Goal: Task Accomplishment & Management: Complete application form

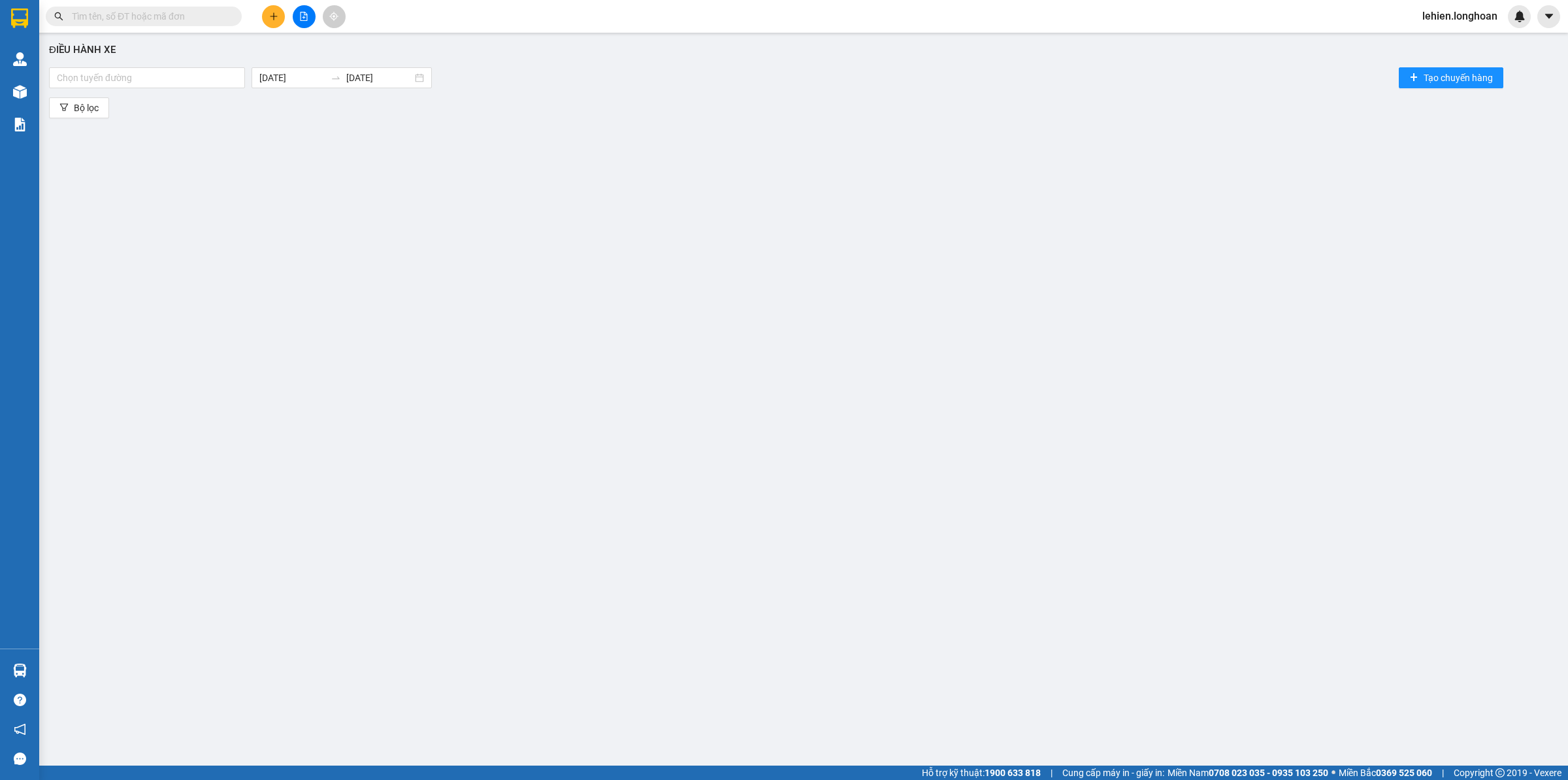
drag, startPoint x: 0, startPoint y: 0, endPoint x: 171, endPoint y: 13, distance: 171.5
click at [171, 13] on input "text" at bounding box center [148, 16] width 154 height 14
type input "."
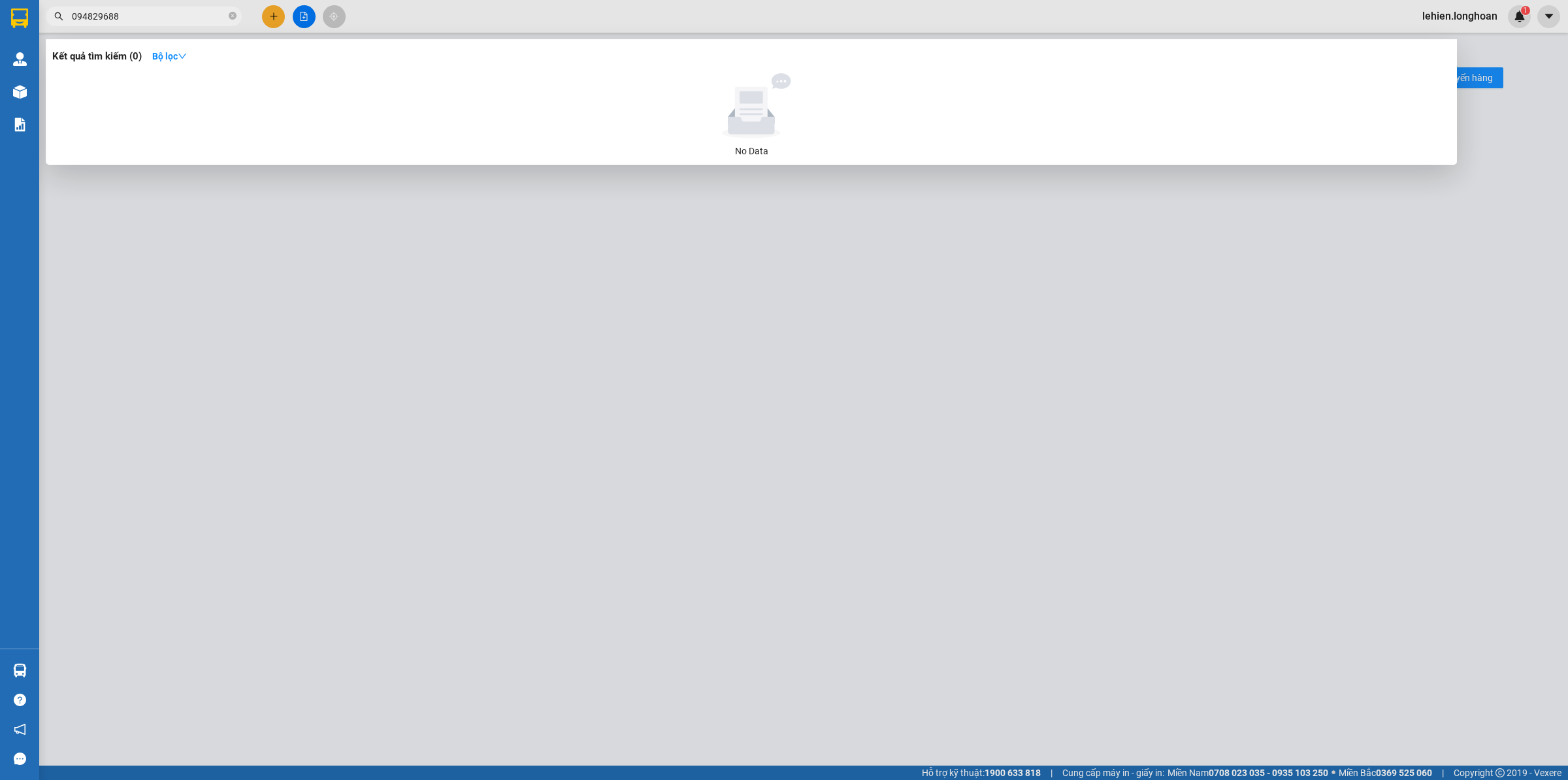
type input "094829688"
click at [227, 23] on span "094829688" at bounding box center [143, 16] width 196 height 19
click at [230, 15] on icon "close-circle" at bounding box center [233, 16] width 8 height 8
paste input "0941919345"
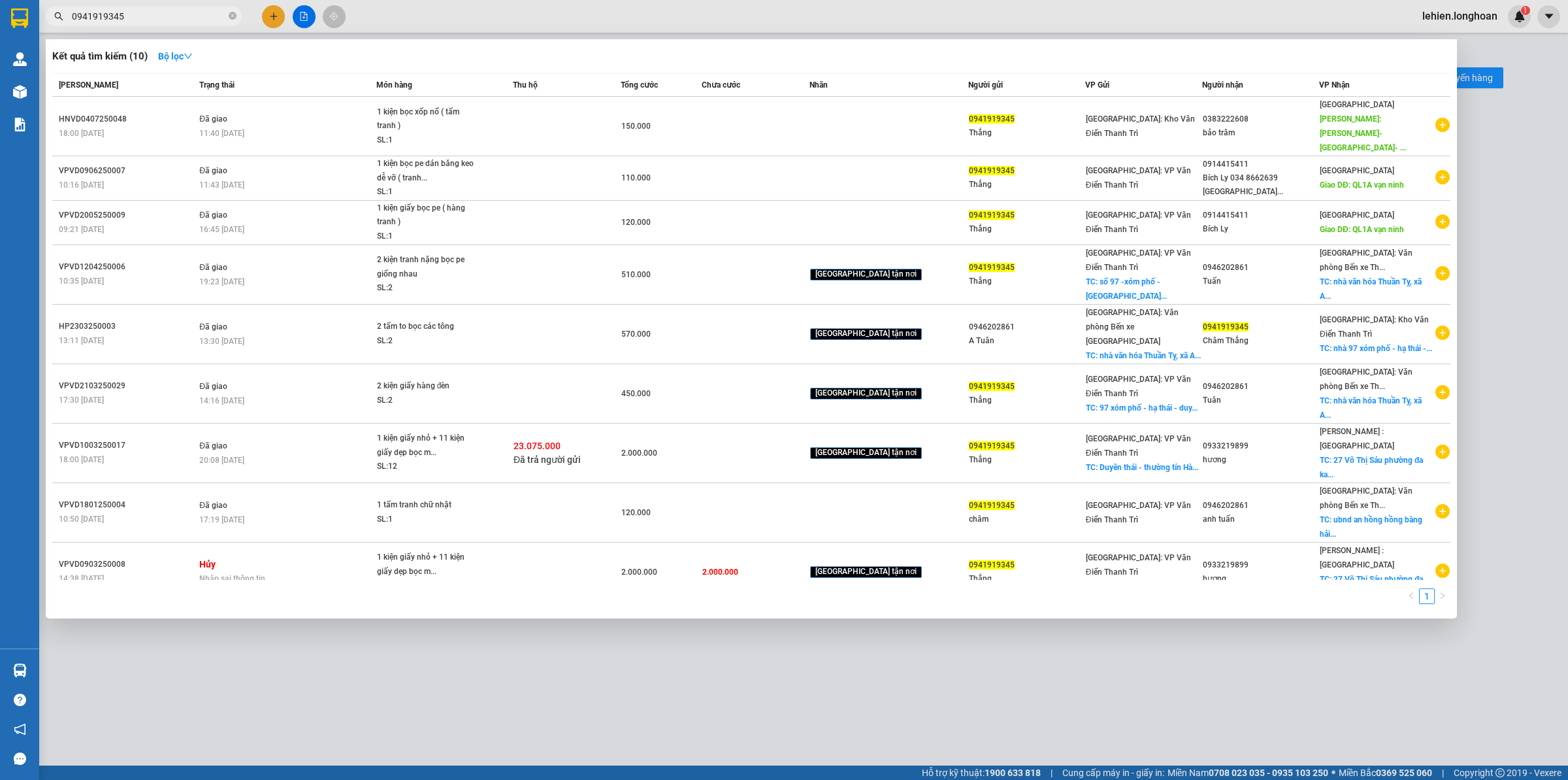
type input "0941919345"
click at [235, 17] on icon "close-circle" at bounding box center [233, 16] width 8 height 8
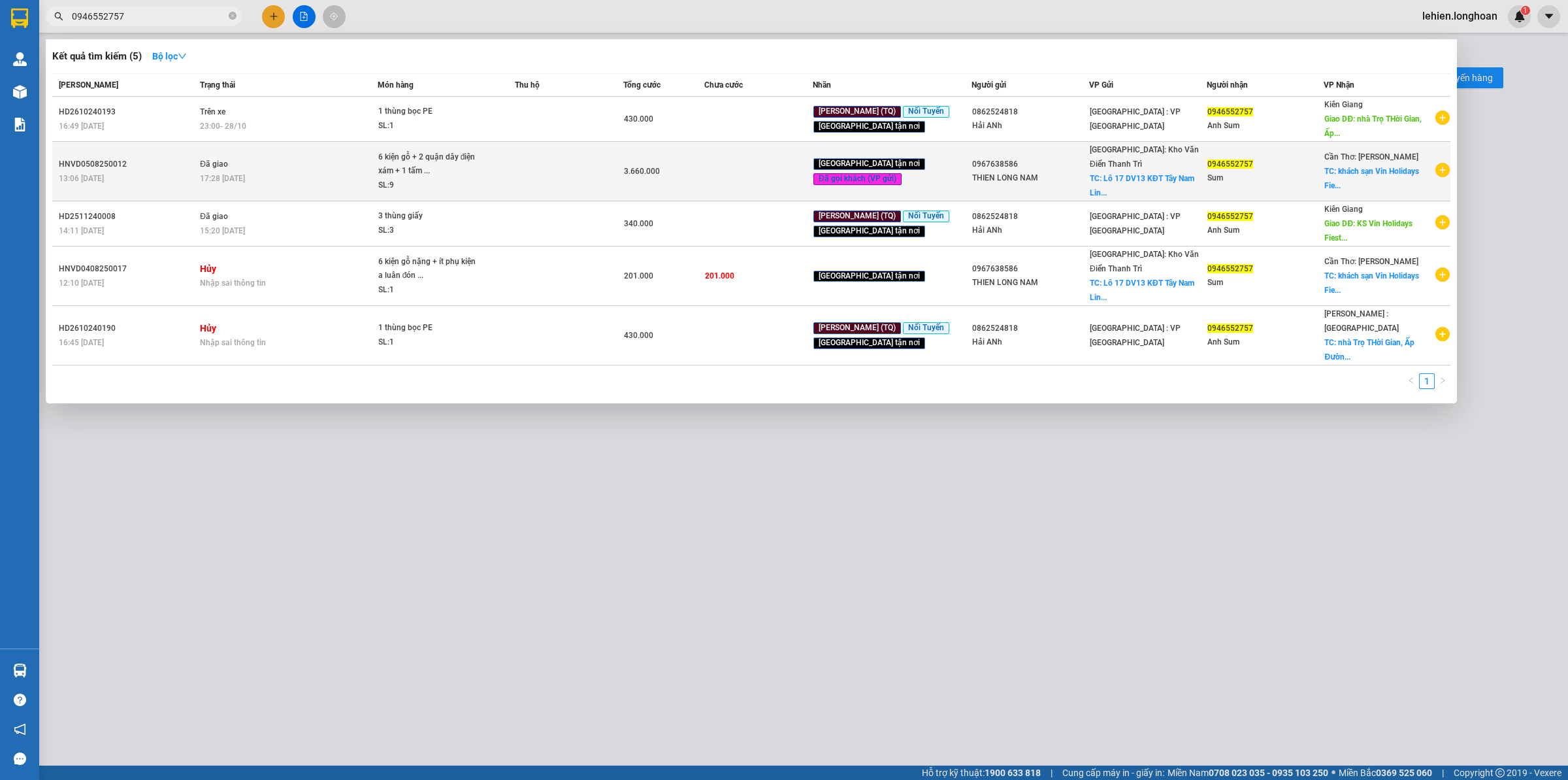
type input "0946552757"
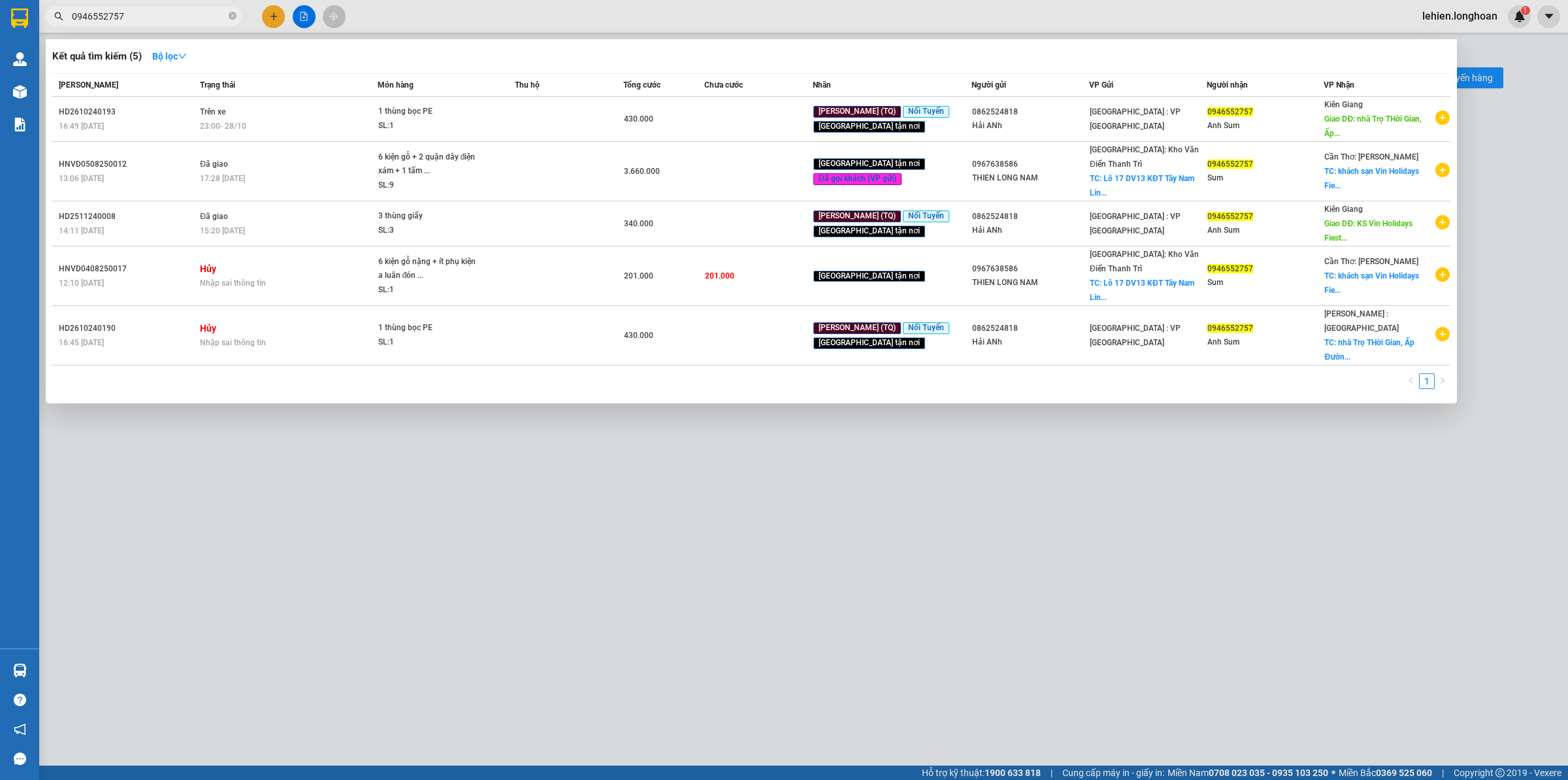
drag, startPoint x: 330, startPoint y: 165, endPoint x: 325, endPoint y: 173, distance: 9.4
click at [328, 172] on div "17:28 [DATE]" at bounding box center [288, 178] width 177 height 14
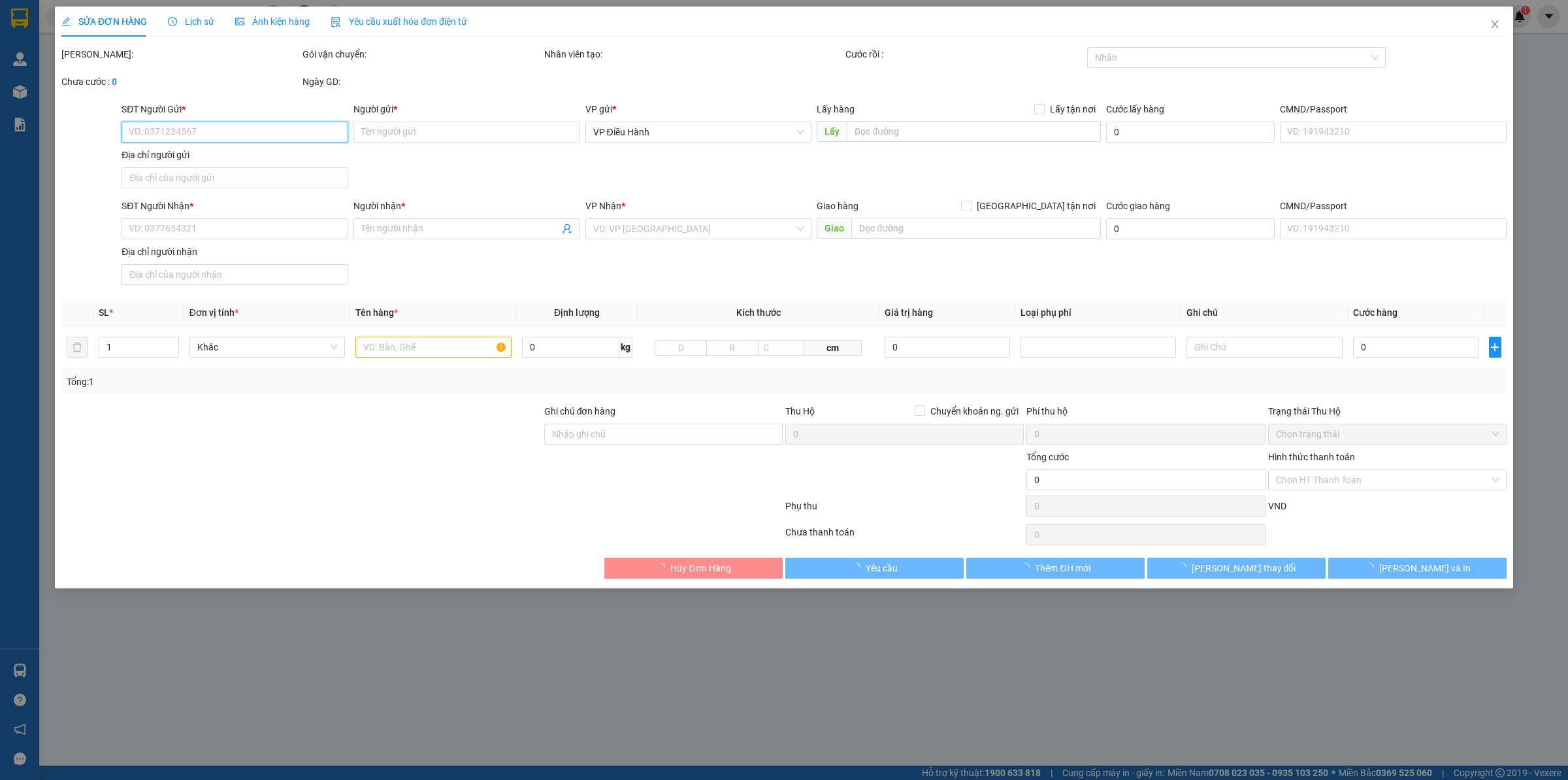
type input "0967638586"
type input "THIEN LONG NAM"
checkbox input "true"
type input "Lô 17 DV13 KĐT [GEOGRAPHIC_DATA] , [GEOGRAPHIC_DATA]"
type input "200.000"
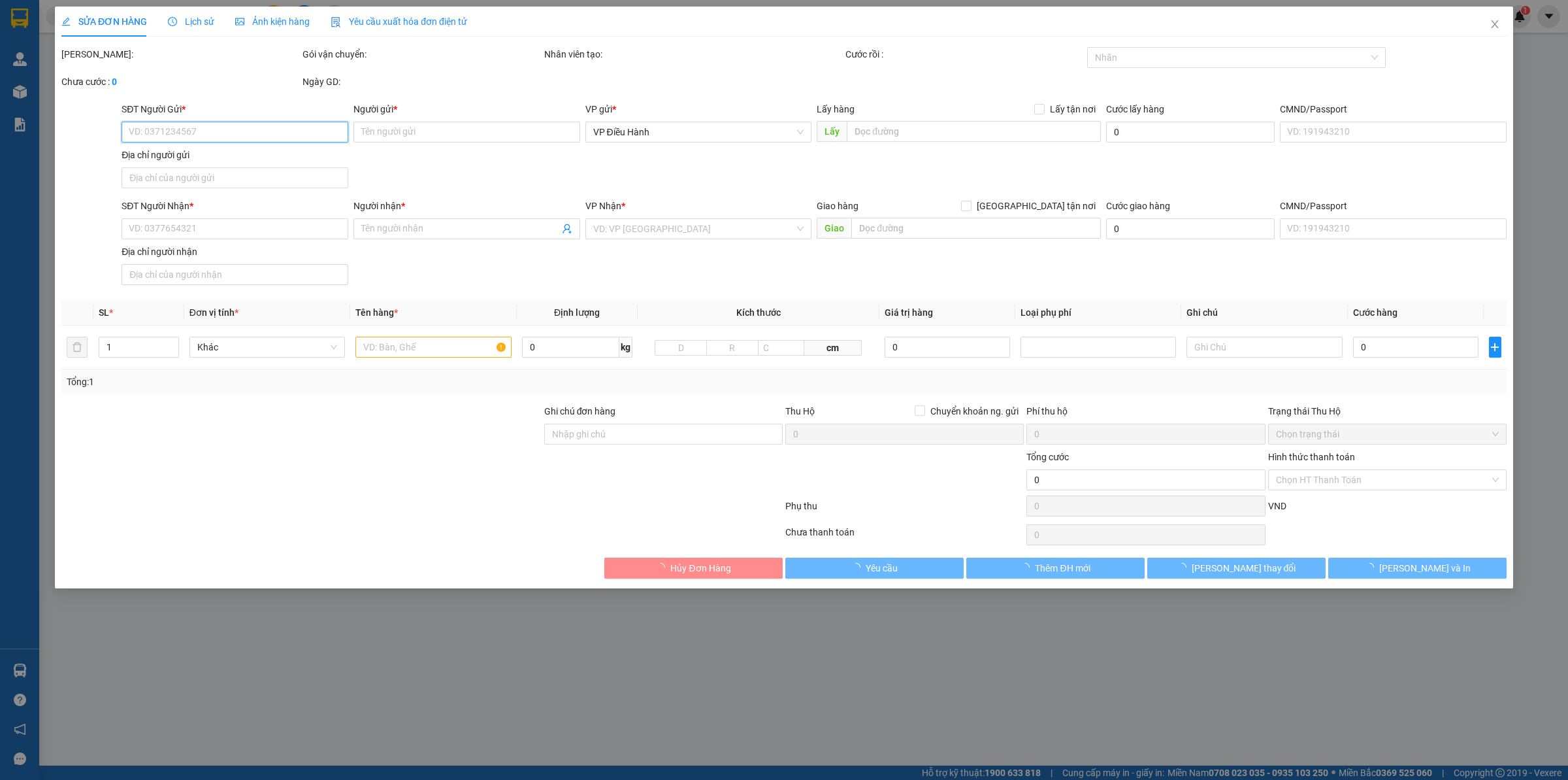
type input "0946552757"
type input "Sum"
checkbox input "true"
type input "khách sạn Vin Holidays Fiesta [GEOGRAPHIC_DATA], Khu du lịch bãi dài ,đặc khu […"
type input "3.660.000"
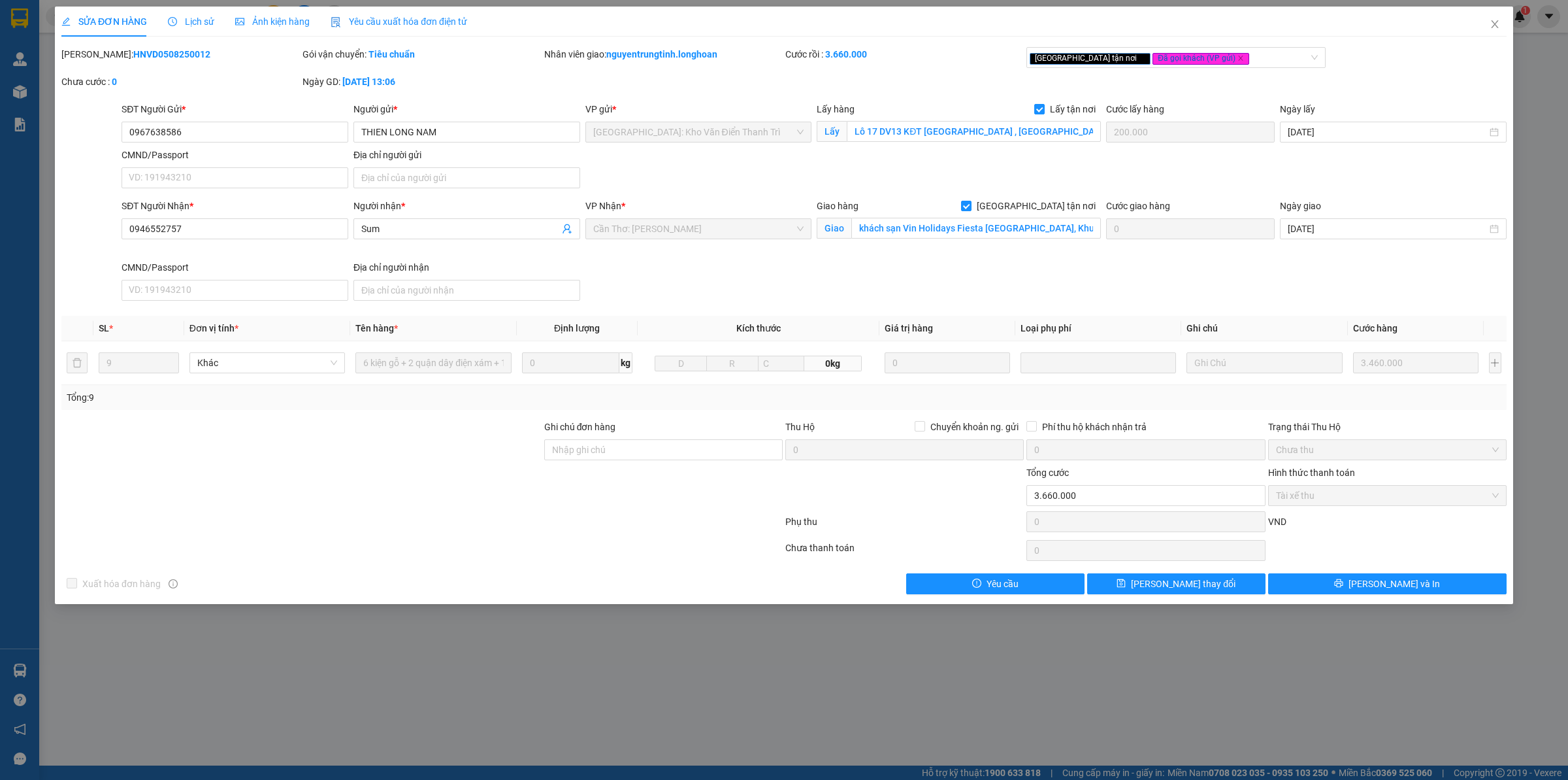
click at [191, 17] on span "Lịch sử" at bounding box center [191, 22] width 46 height 10
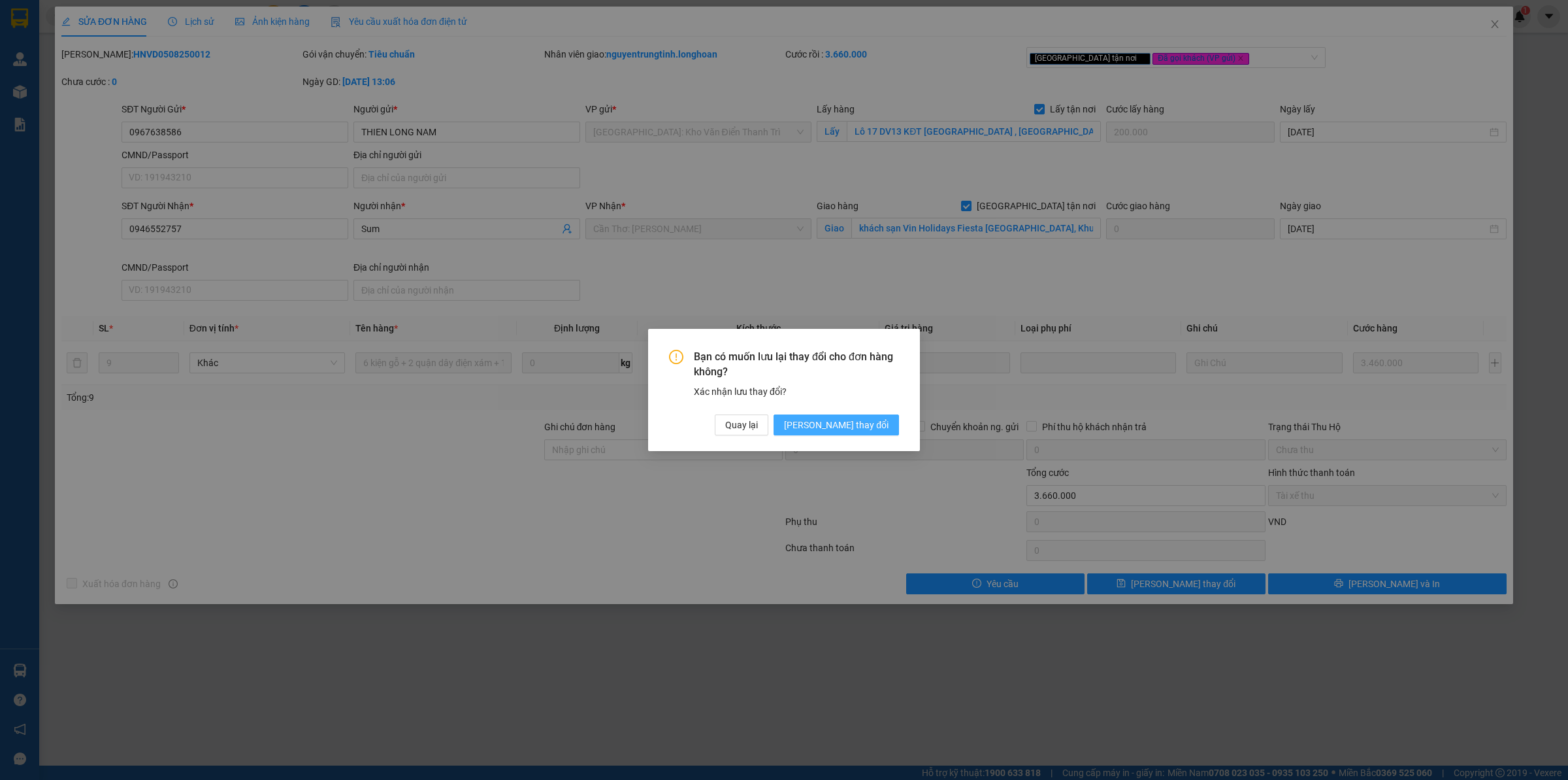
click at [874, 416] on button "[PERSON_NAME] thay đổi" at bounding box center [836, 425] width 125 height 21
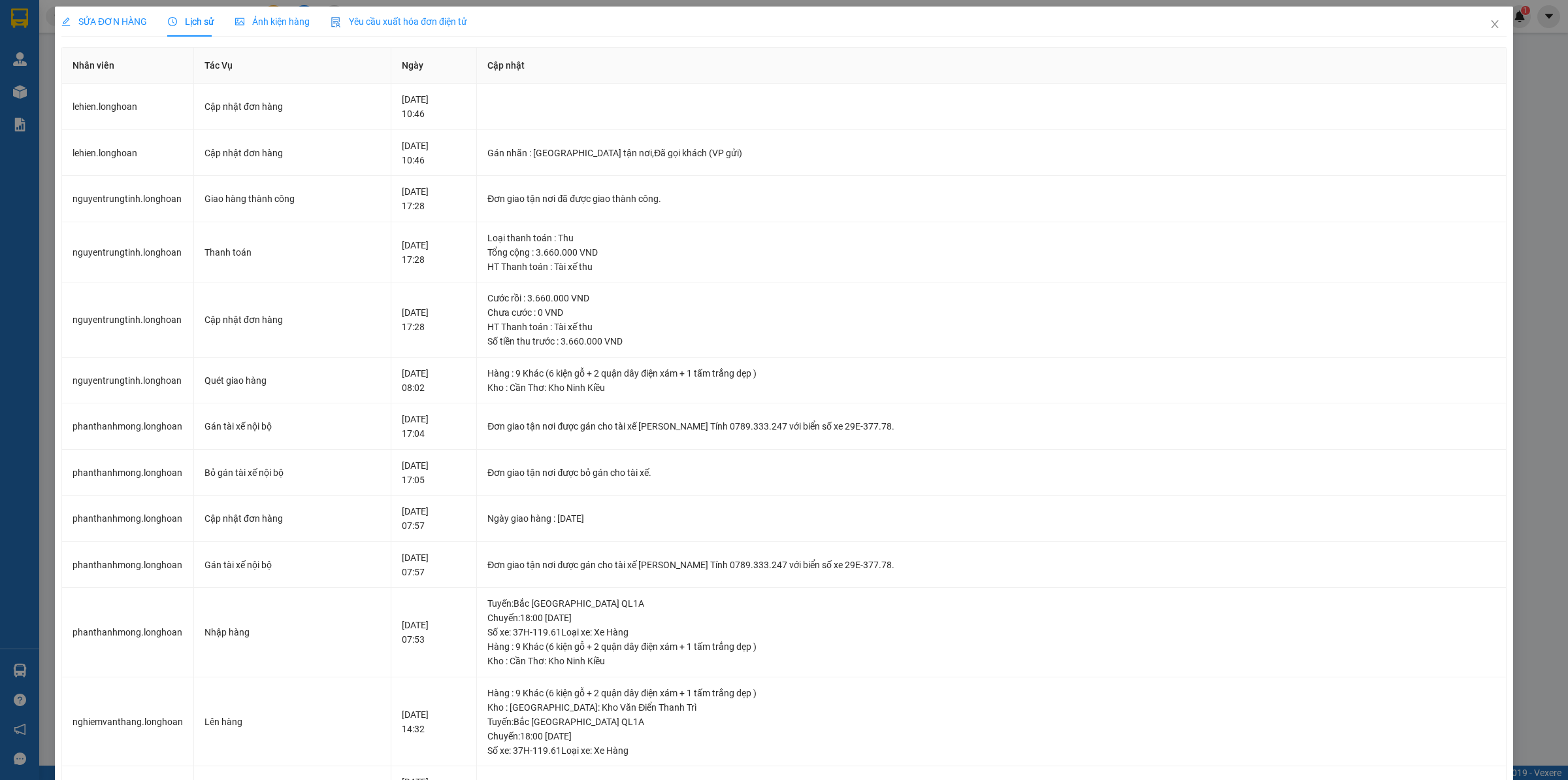
click at [104, 10] on div "SỬA ĐƠN HÀNG" at bounding box center [104, 22] width 86 height 30
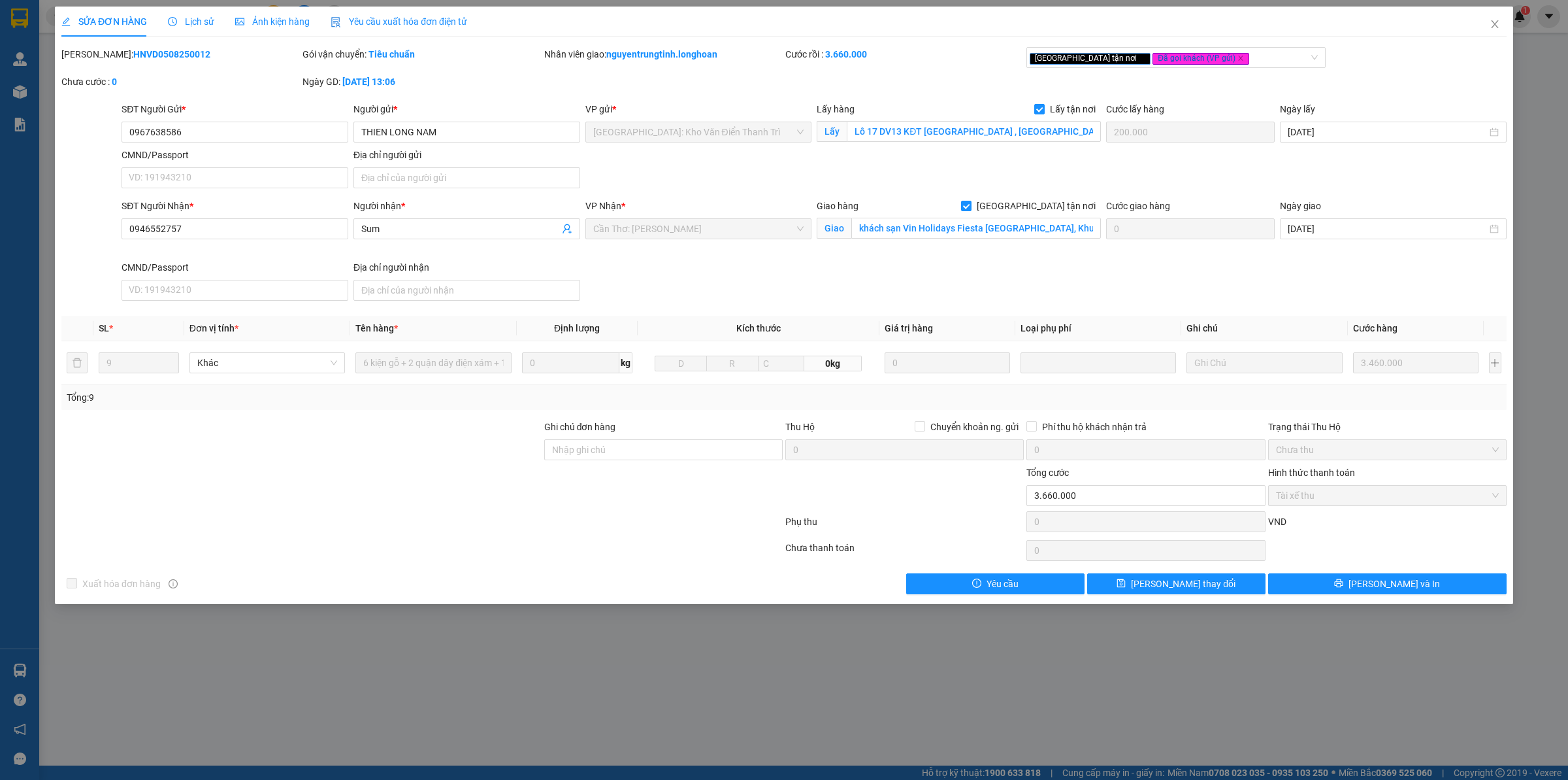
drag, startPoint x: 92, startPoint y: 54, endPoint x: 211, endPoint y: 56, distance: 119.0
click at [211, 56] on div "[PERSON_NAME]: HNVD0508250012" at bounding box center [180, 54] width 238 height 14
copy b "HNVD0508250012"
click at [209, 130] on input "0967638586" at bounding box center [235, 132] width 227 height 21
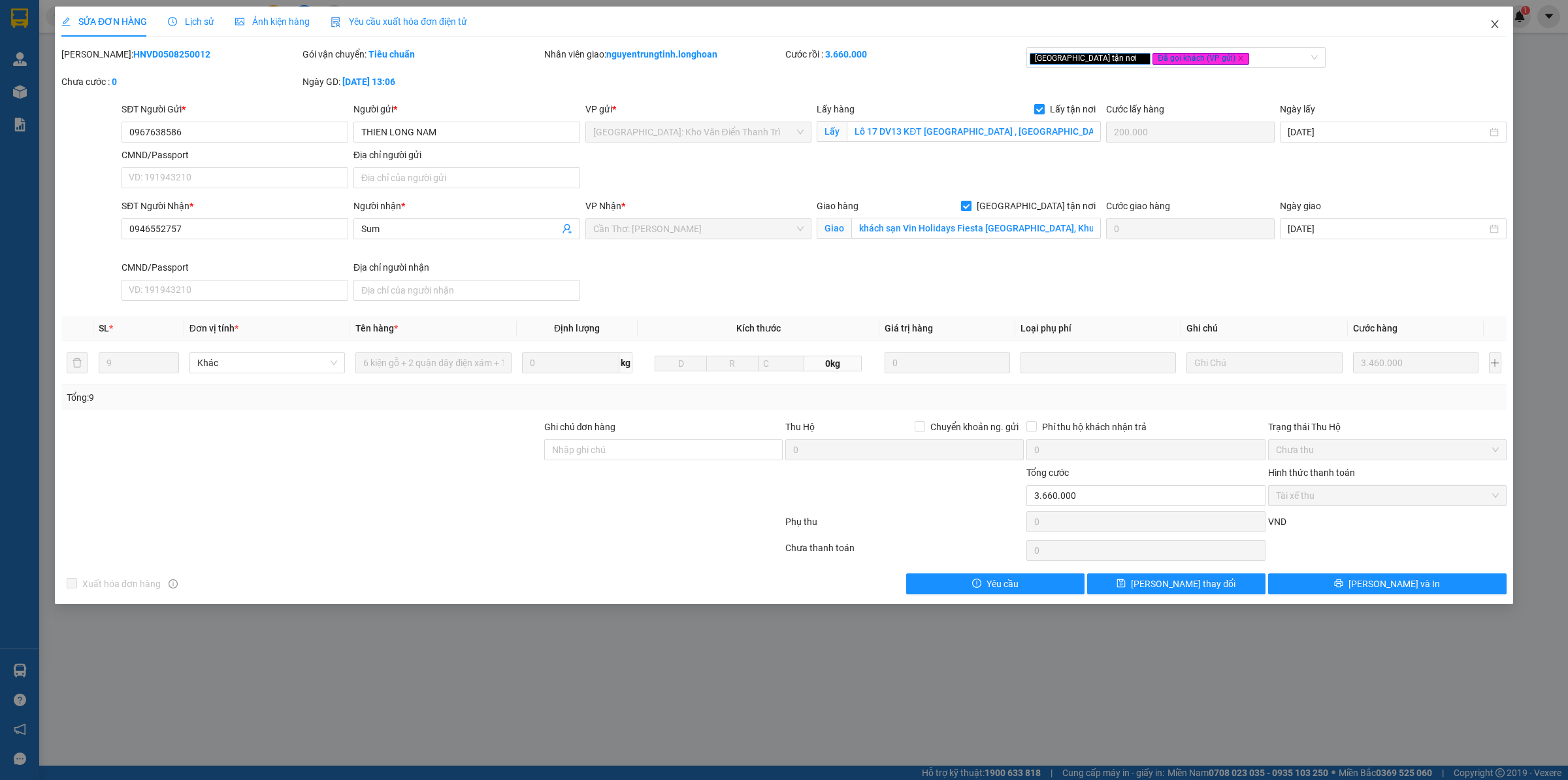
click at [1488, 27] on span "Close" at bounding box center [1494, 25] width 37 height 37
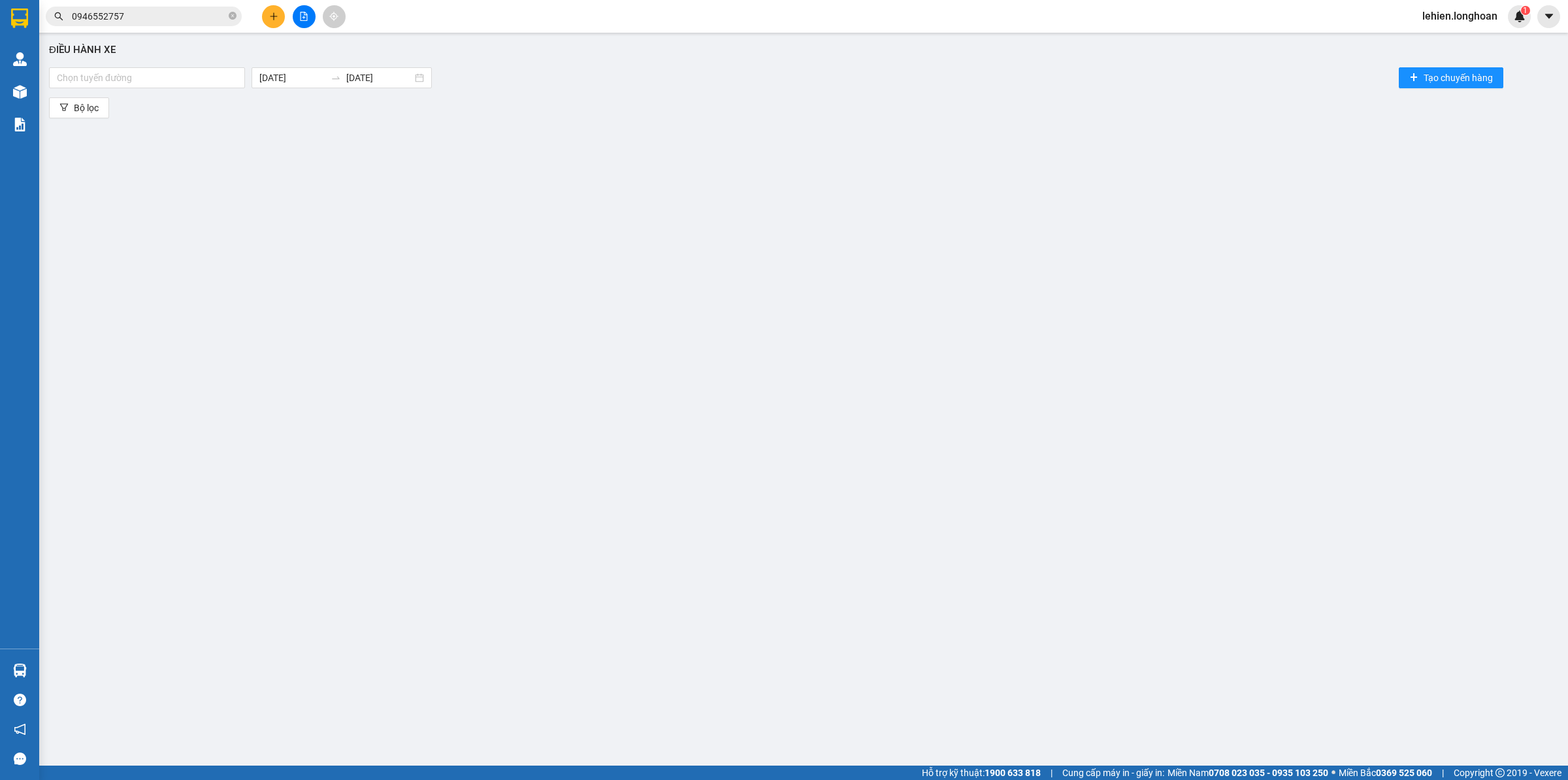
click at [175, 20] on input "0946552757" at bounding box center [148, 16] width 154 height 14
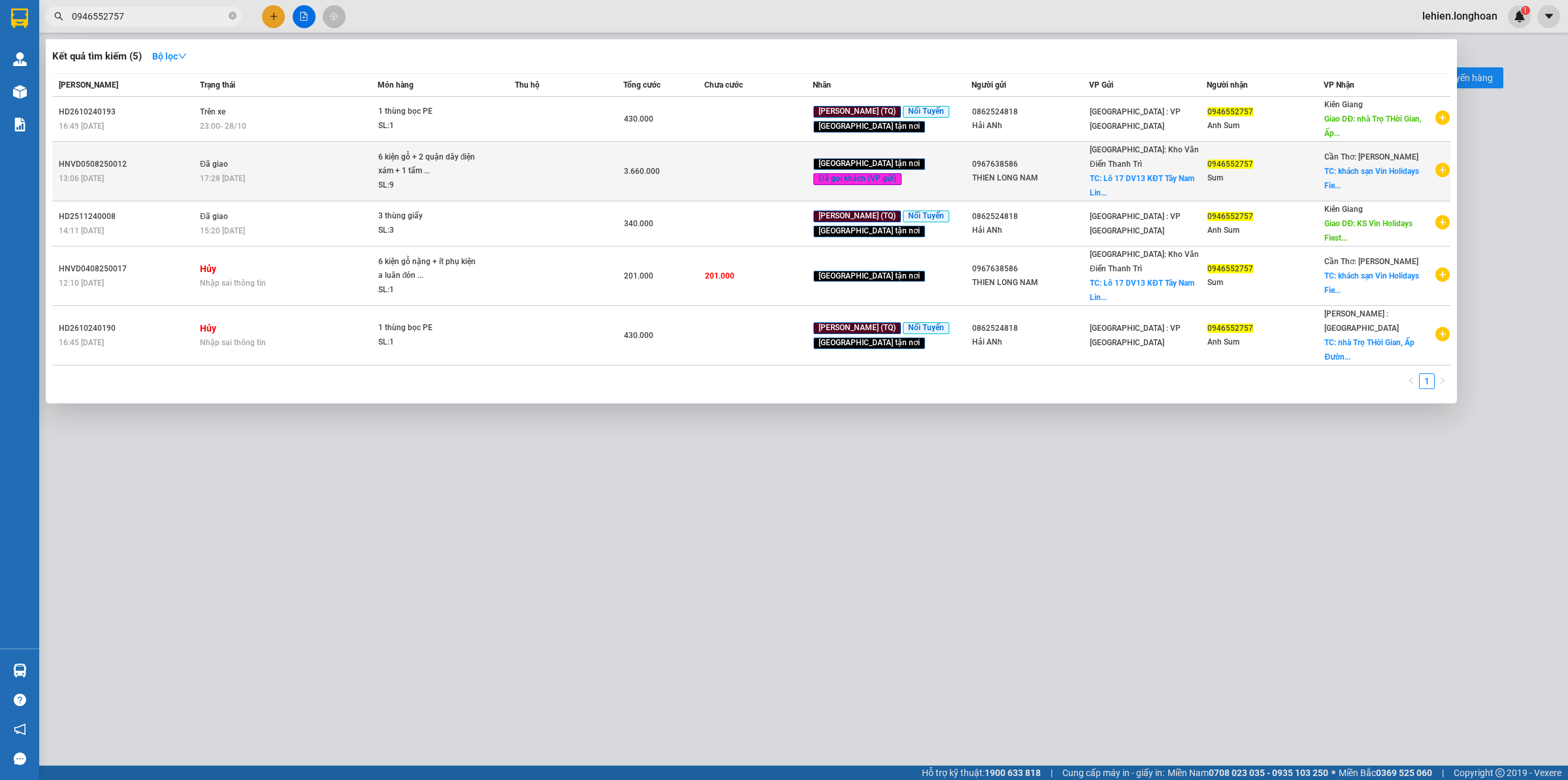
click at [370, 172] on div "17:28 [DATE]" at bounding box center [288, 178] width 177 height 14
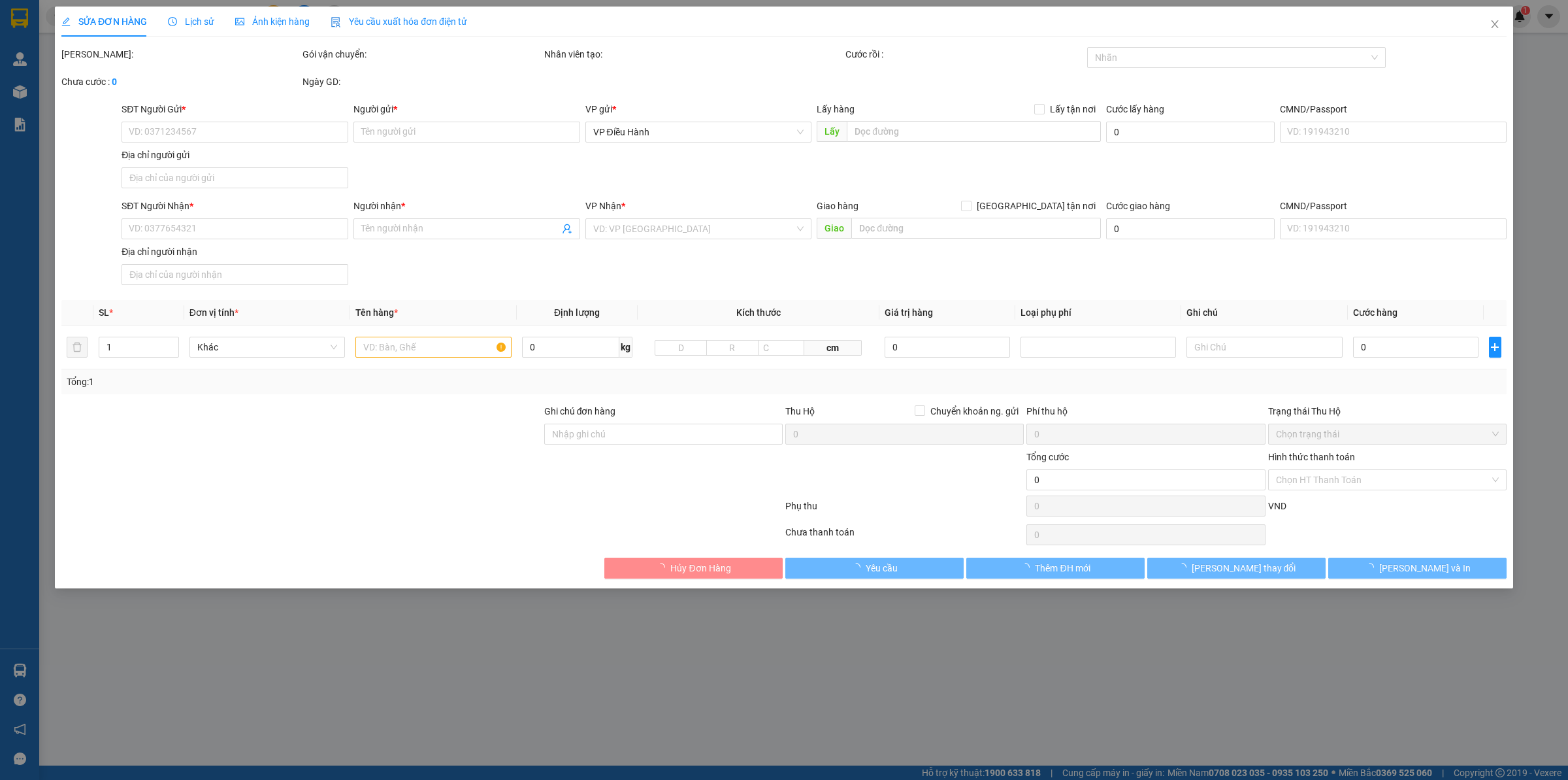
type input "0967638586"
type input "THIEN LONG NAM"
checkbox input "true"
type input "Lô 17 DV13 KĐT [GEOGRAPHIC_DATA] , [GEOGRAPHIC_DATA]"
type input "200.000"
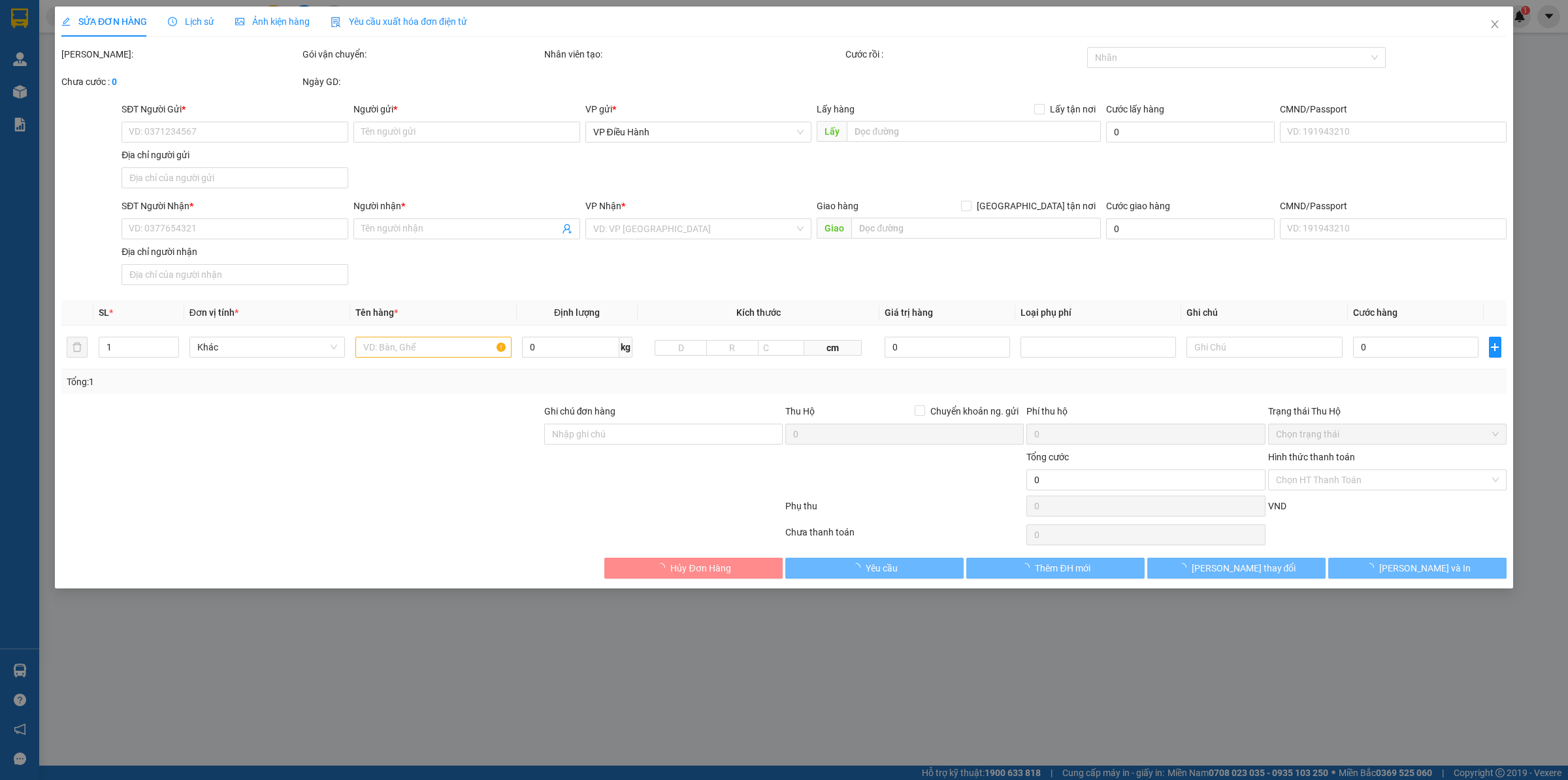
type input "0946552757"
type input "Sum"
checkbox input "true"
type input "khách sạn Vin Holidays Fiesta [GEOGRAPHIC_DATA], Khu du lịch bãi dài ,đặc khu […"
type input "3.660.000"
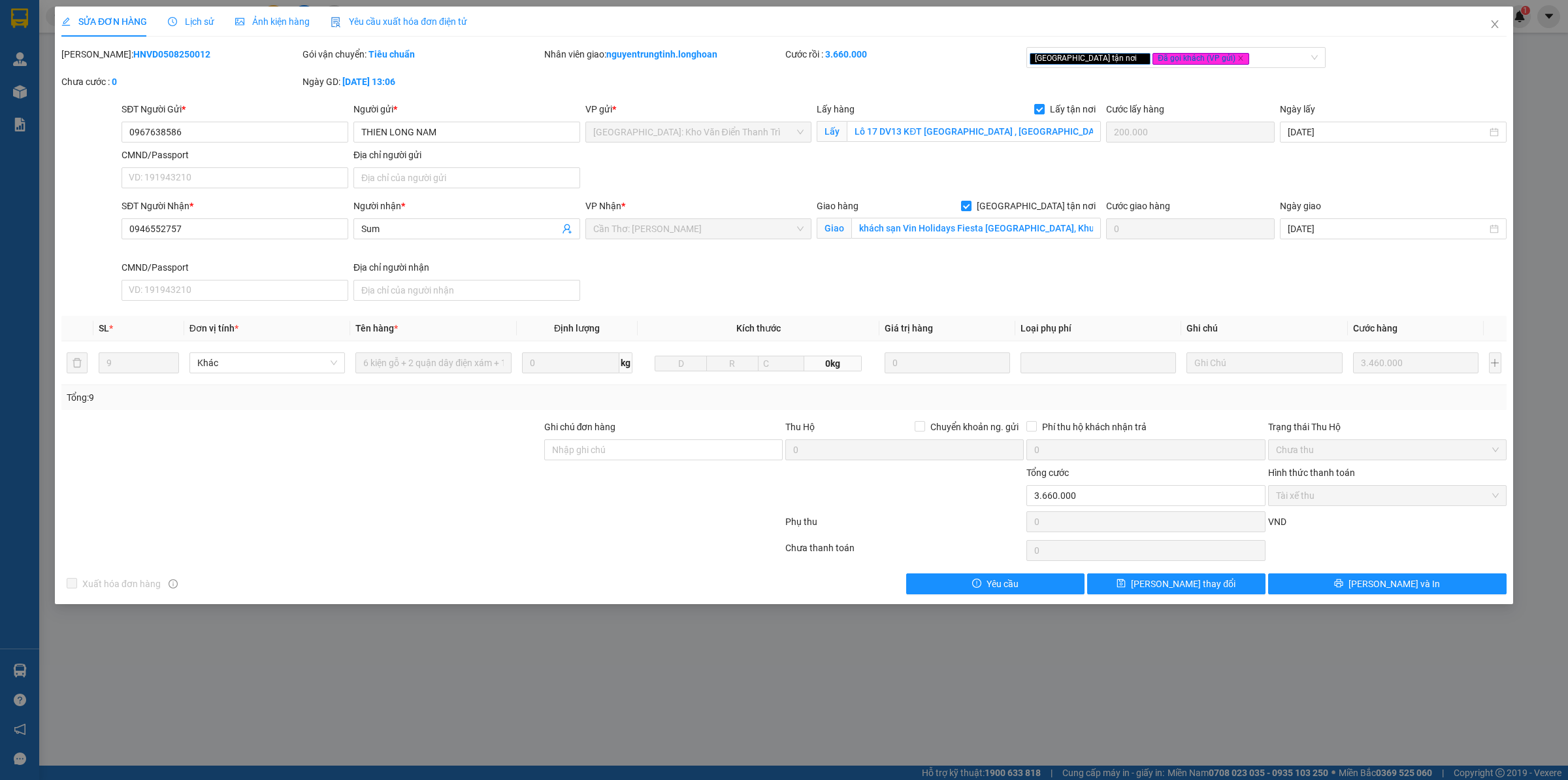
click at [133, 49] on b "HNVD0508250012" at bounding box center [171, 54] width 77 height 10
drag, startPoint x: 95, startPoint y: 56, endPoint x: 227, endPoint y: 57, distance: 132.0
click at [227, 57] on div "[PERSON_NAME]: HNVD0508250012" at bounding box center [180, 54] width 238 height 14
copy b "HNVD0508250012"
click at [1514, 25] on div "SỬA ĐƠN HÀNG Lịch sử Ảnh kiện hàng Yêu cầu xuất hóa đơn điện tử Total Paid Fee …" at bounding box center [784, 390] width 1568 height 780
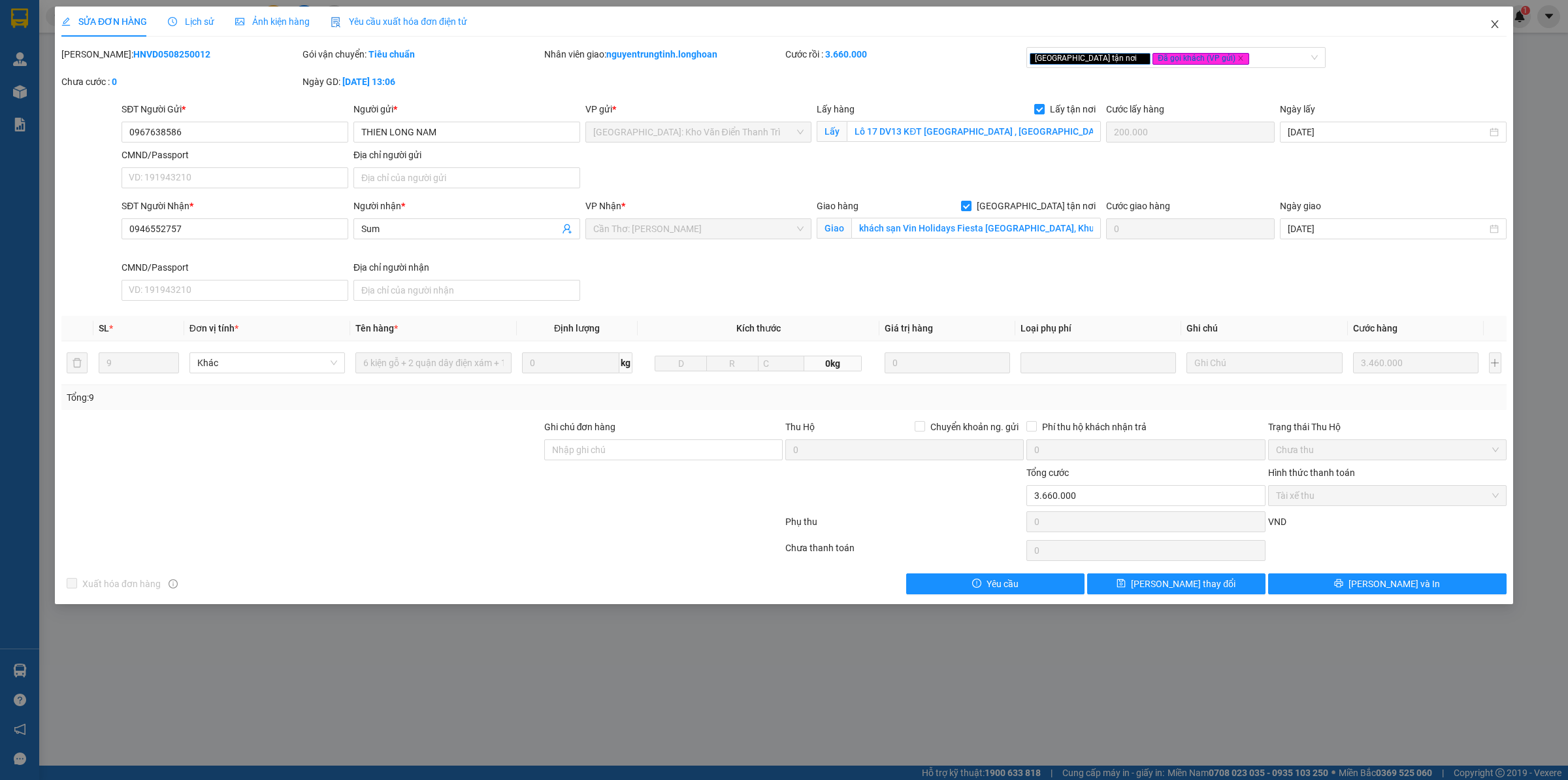
click at [1497, 24] on icon "close" at bounding box center [1495, 24] width 10 height 10
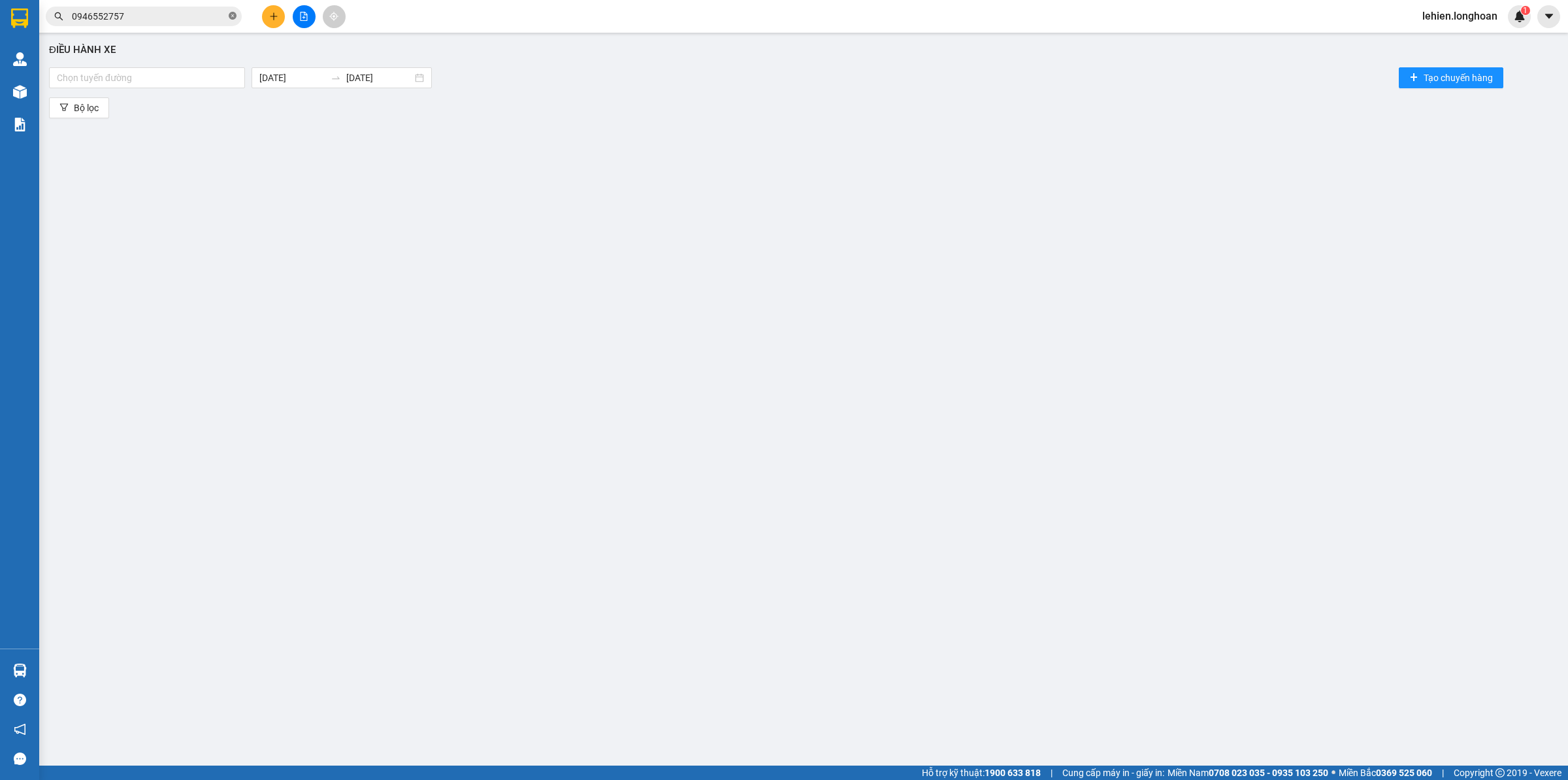
click at [230, 19] on icon "close-circle" at bounding box center [233, 16] width 8 height 8
paste input "0941919345"
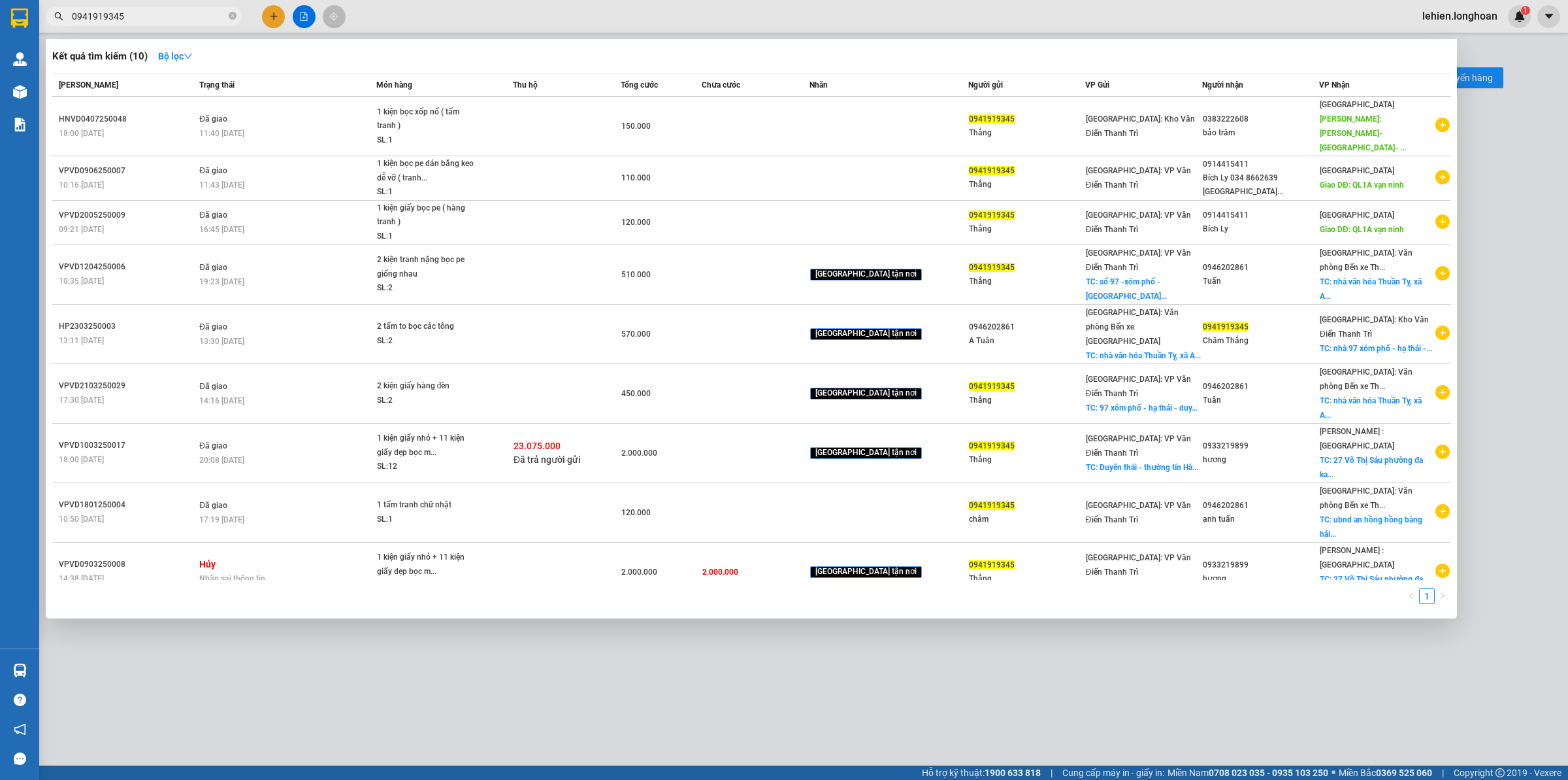
type input "0941919345"
click at [230, 15] on icon "close-circle" at bounding box center [233, 16] width 8 height 8
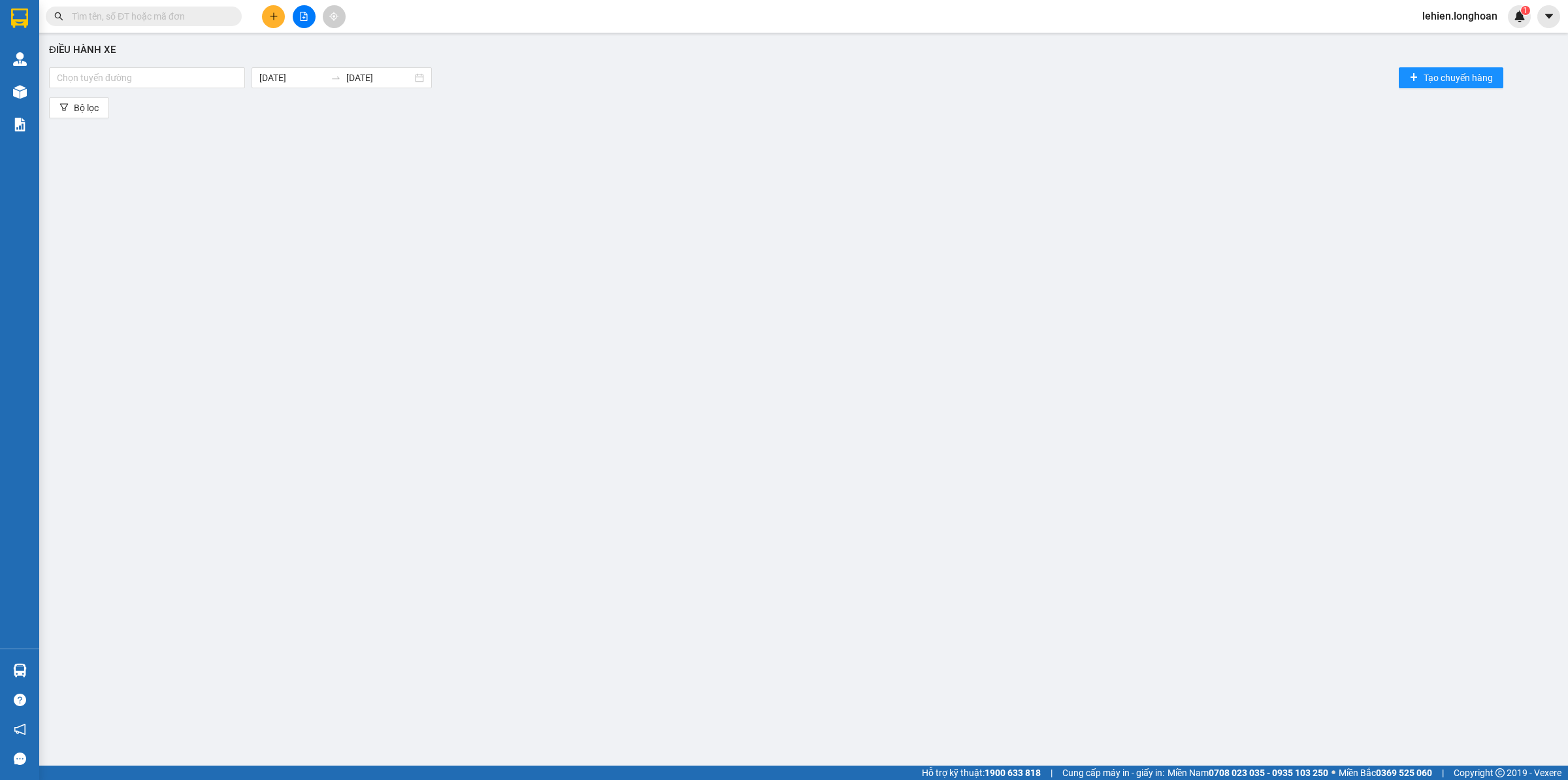
paste input "0913283872"
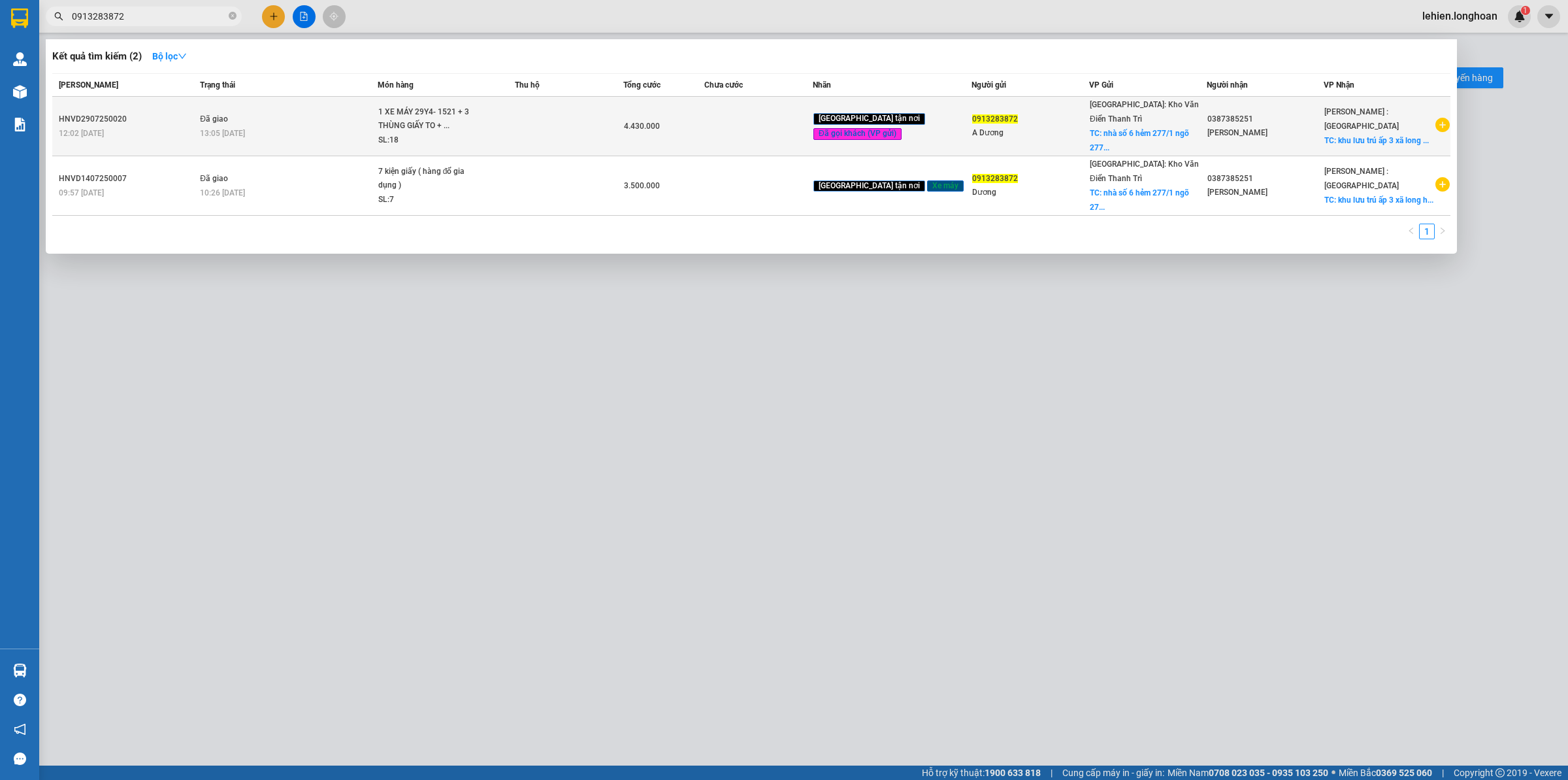
type input "0913283872"
click at [514, 116] on span "1 XE MÁY 29Y4- 1521 + 3 THÙNG GIẤY TO + ... SL: 18" at bounding box center [446, 126] width 136 height 43
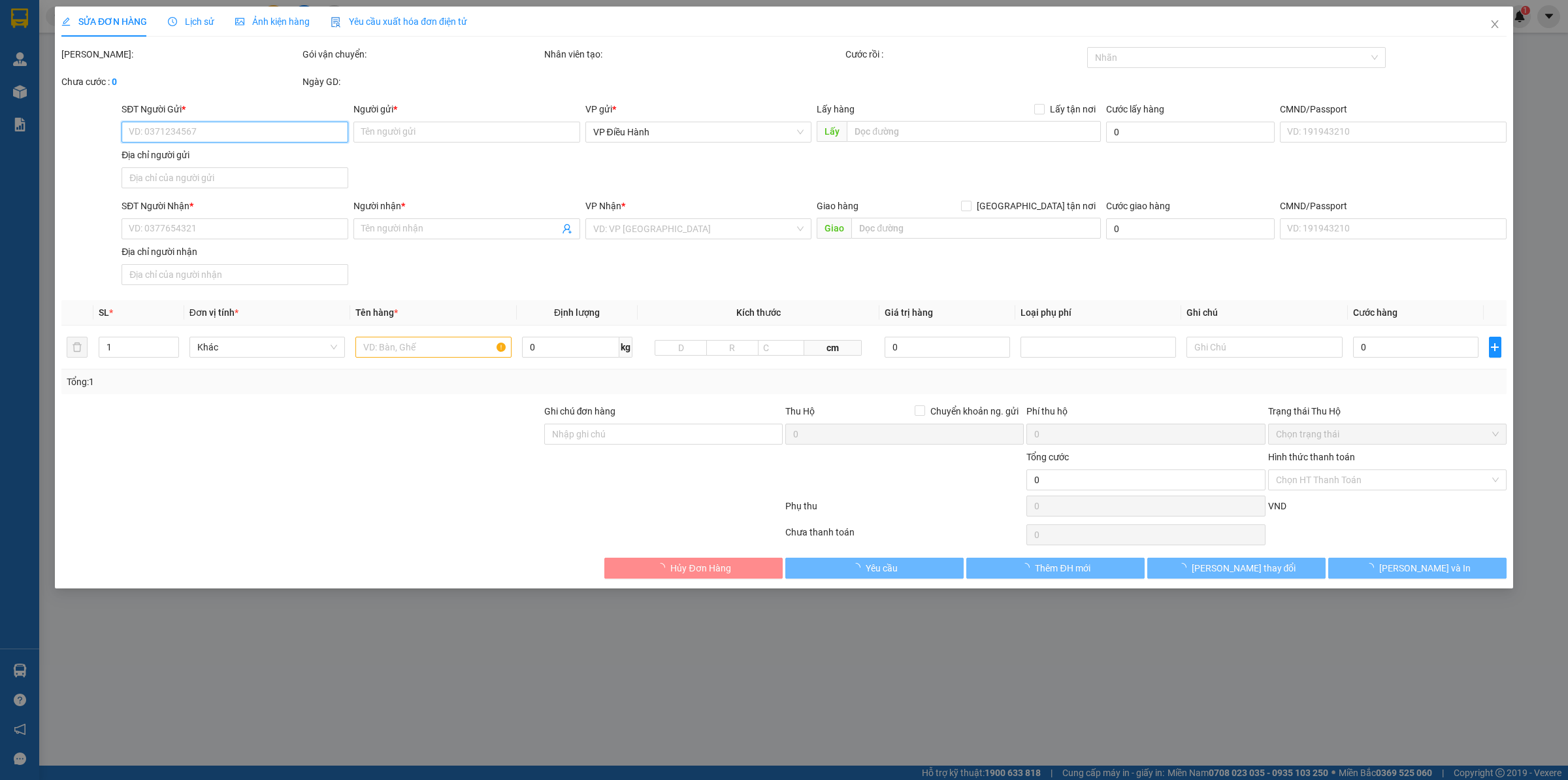
type input "0913283872"
type input "A Dương"
checkbox input "true"
type input "nhà số 6 hẻm 277/1 ngõ 277 phố vũ tông [GEOGRAPHIC_DATA]"
type input "200.000"
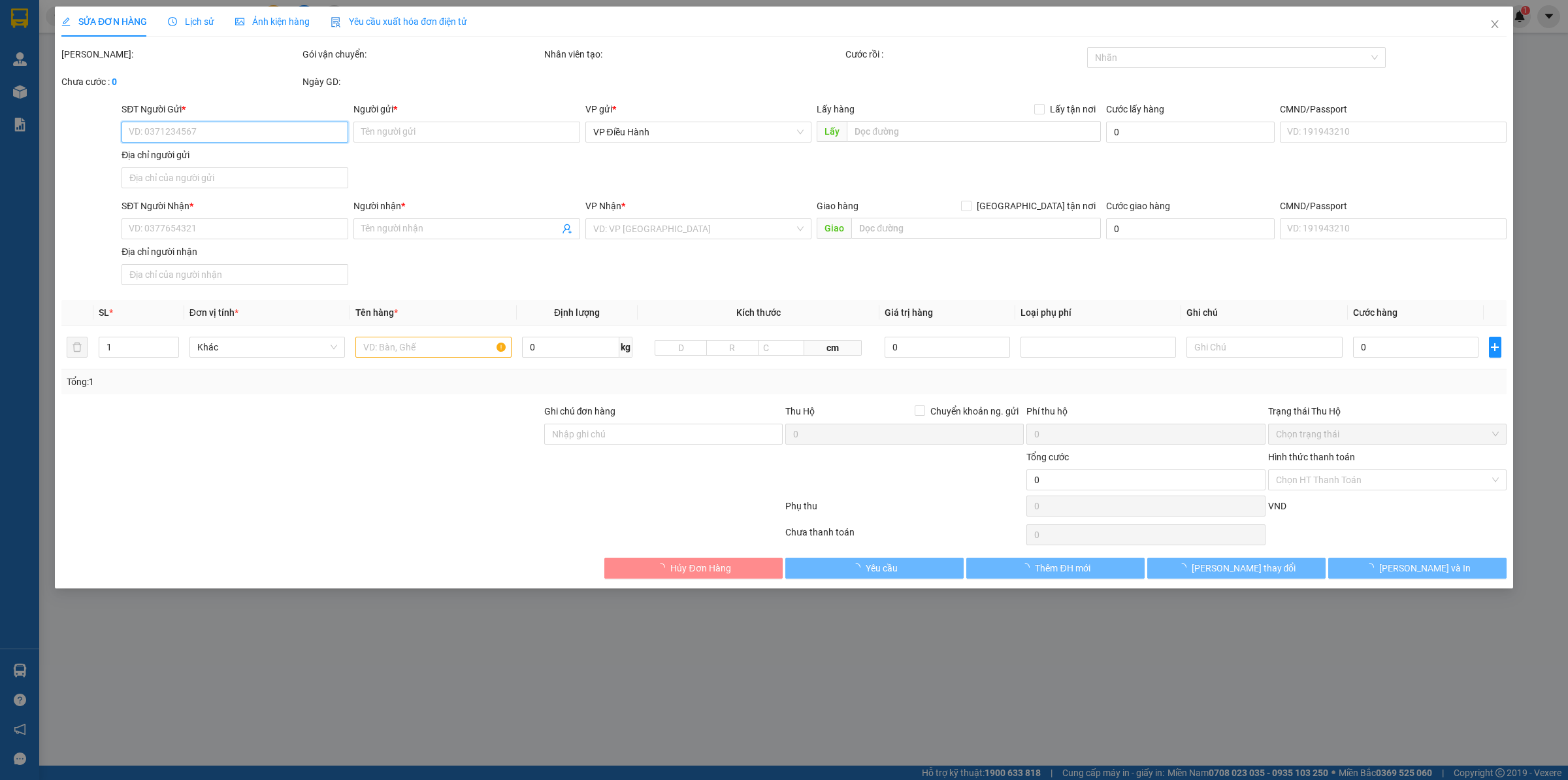
type input "0387385251"
type input "[PERSON_NAME]"
checkbox input "true"
type input "khu lưu trú ấp 3 xã [GEOGRAPHIC_DATA], huyện [GEOGRAPHIC_DATA]"
type input "XE MÁY CÓ 1 CHÌA KHOÁ, KO ĐĂNG KÝ XE"
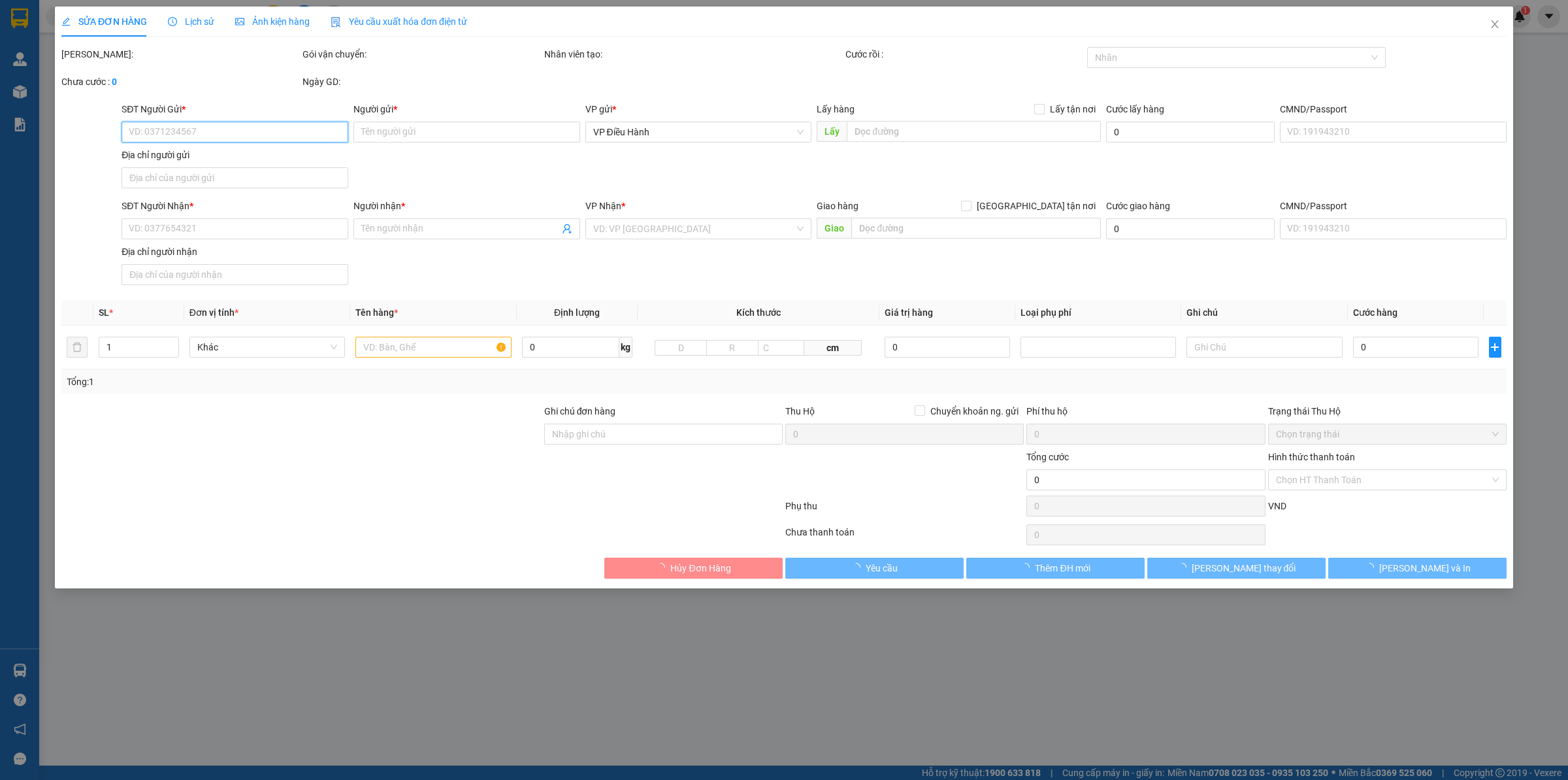
type input "4.430.000"
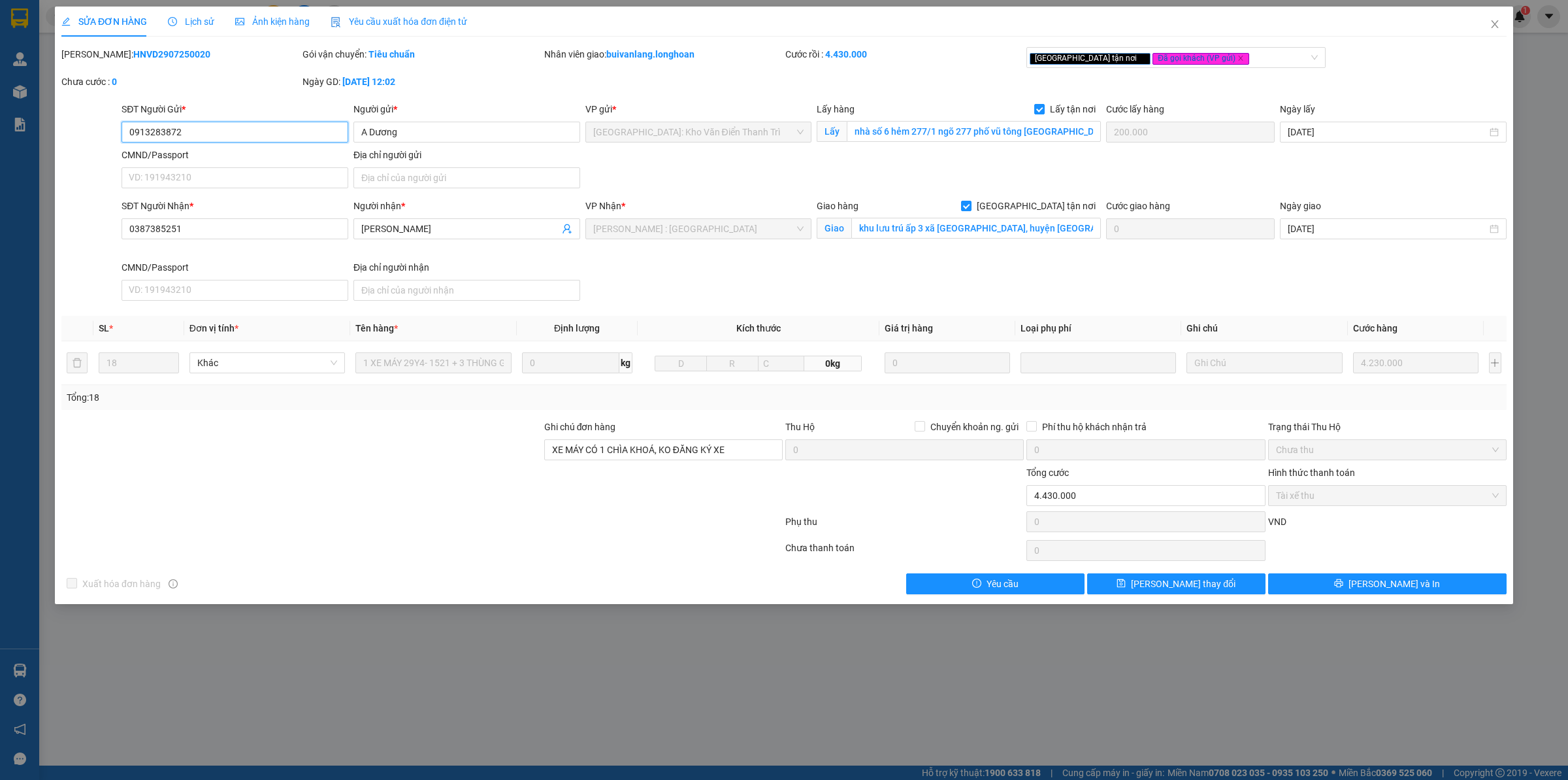
drag, startPoint x: 198, startPoint y: 133, endPoint x: 3, endPoint y: 146, distance: 195.4
click at [3, 146] on div "SỬA ĐƠN HÀNG Lịch sử Ảnh kiện hàng Yêu cầu xuất hóa đơn điện tử Total Paid Fee …" at bounding box center [784, 390] width 1568 height 780
click at [453, 139] on input "A Dương" at bounding box center [467, 132] width 227 height 21
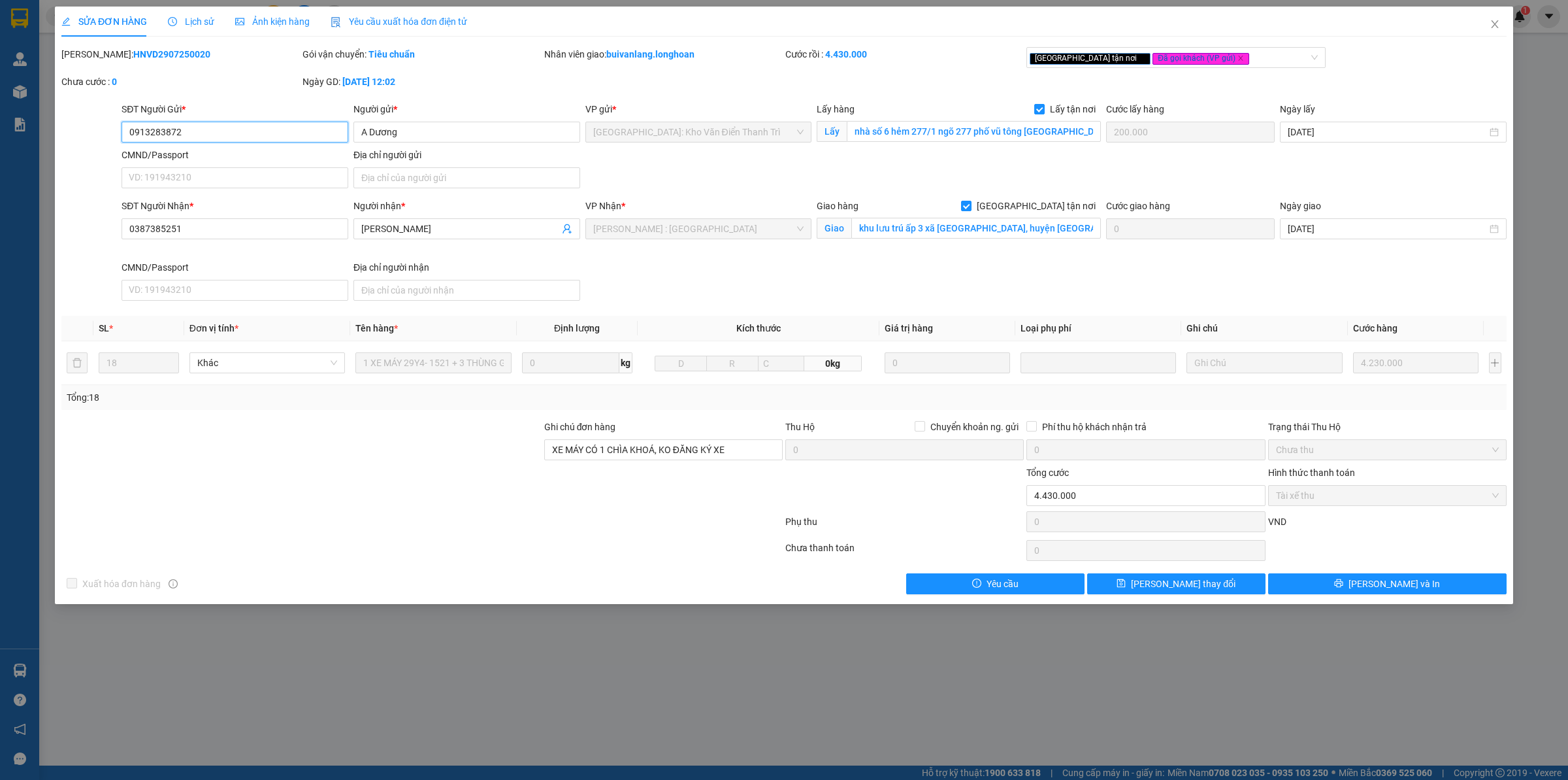
click at [225, 139] on input "0913283872" at bounding box center [235, 132] width 227 height 21
click at [959, 130] on input "nhà số 6 hẻm 277/1 ngõ 277 phố vũ tông [GEOGRAPHIC_DATA]" at bounding box center [973, 131] width 254 height 21
click at [452, 222] on input "[PERSON_NAME]" at bounding box center [461, 228] width 198 height 14
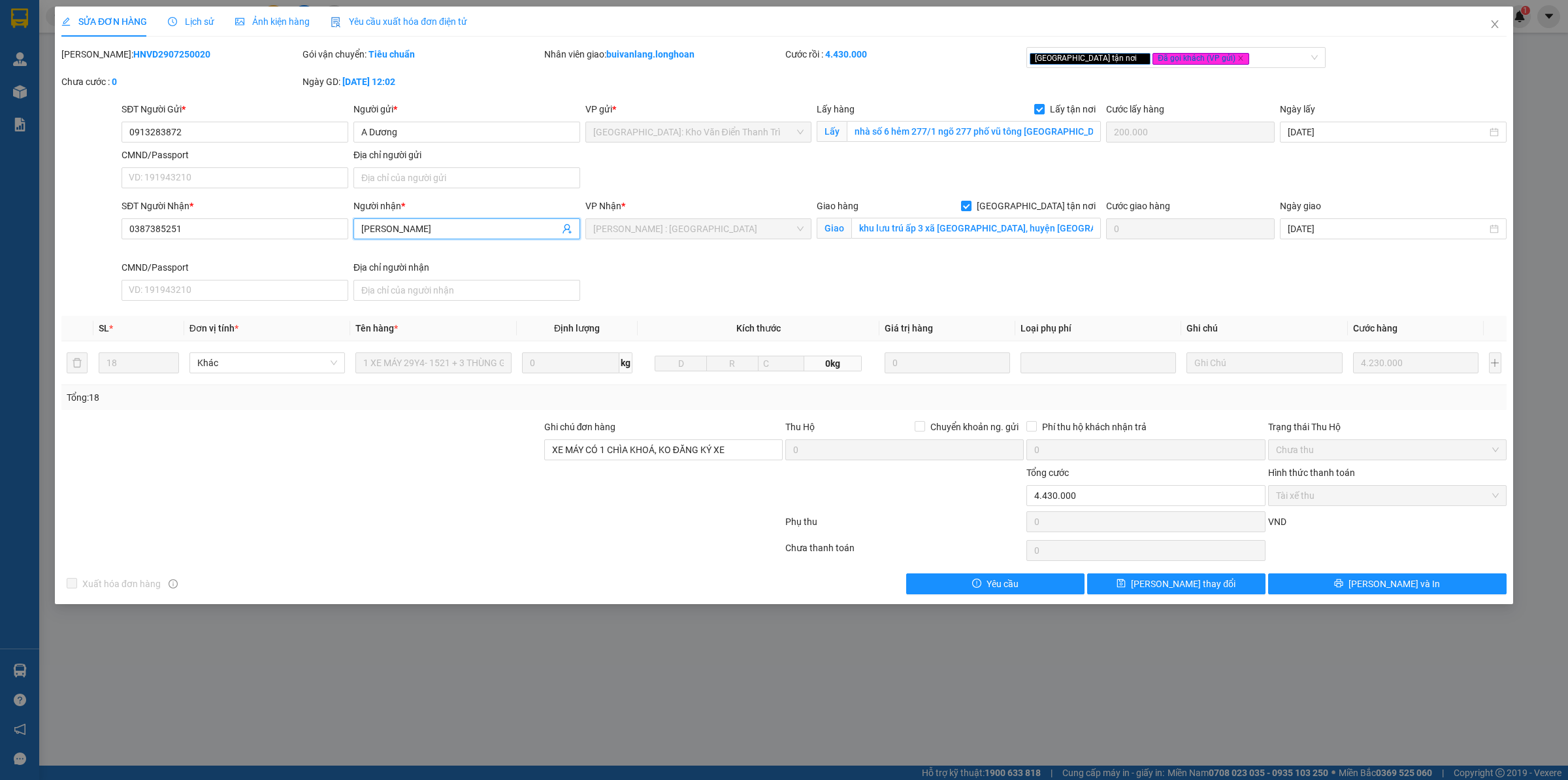
click at [452, 222] on input "[PERSON_NAME]" at bounding box center [461, 228] width 198 height 14
click at [252, 233] on input "0387385251" at bounding box center [235, 229] width 227 height 21
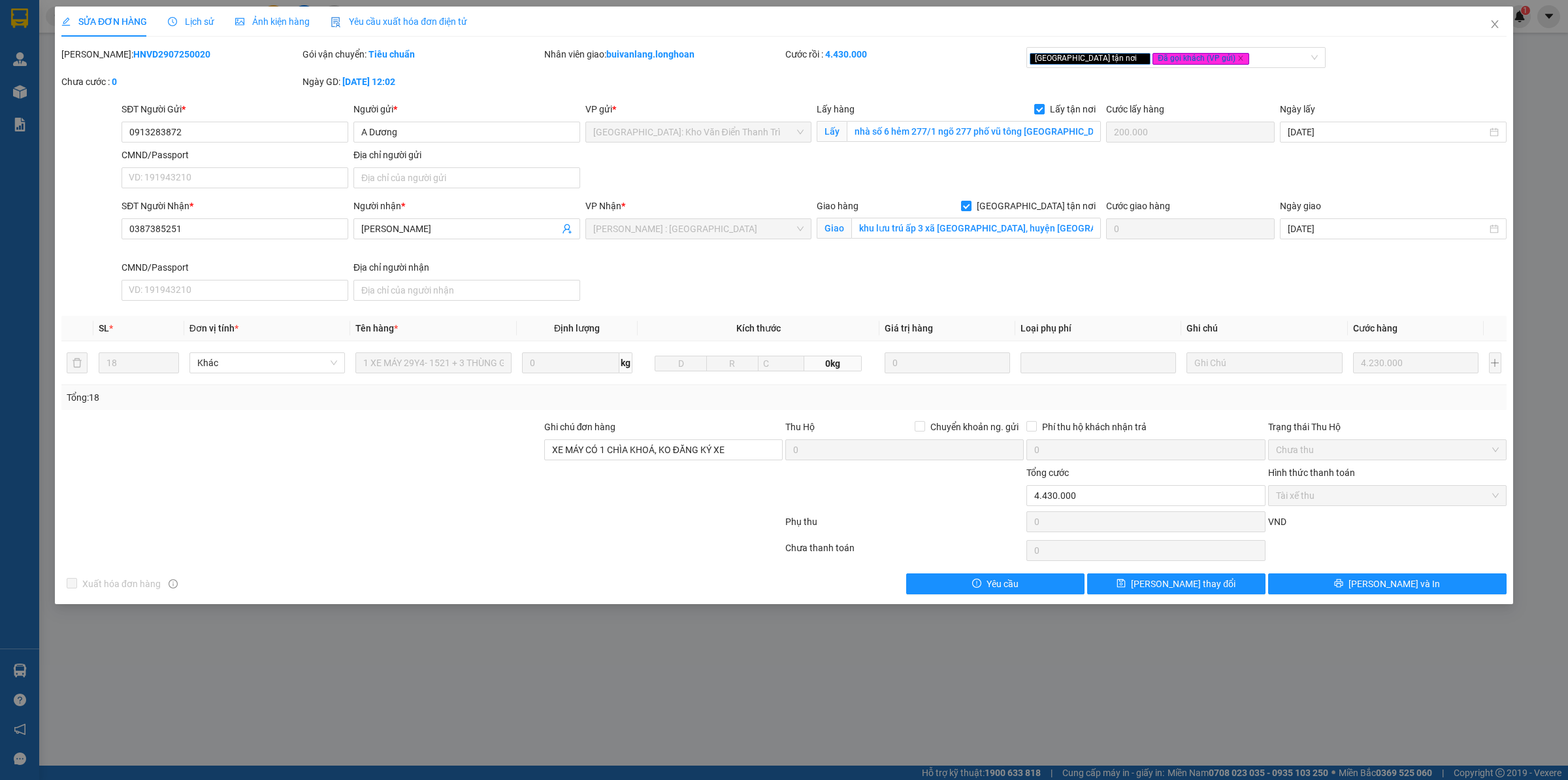
click at [929, 239] on div "Giao khu lưu trú ấp 3 xã [GEOGRAPHIC_DATA], huyện [GEOGRAPHIC_DATA]" at bounding box center [958, 229] width 284 height 21
click at [942, 229] on input "khu lưu trú ấp 3 xã [GEOGRAPHIC_DATA], huyện [GEOGRAPHIC_DATA]" at bounding box center [976, 228] width 250 height 21
click at [1487, 31] on span "Close" at bounding box center [1494, 25] width 37 height 37
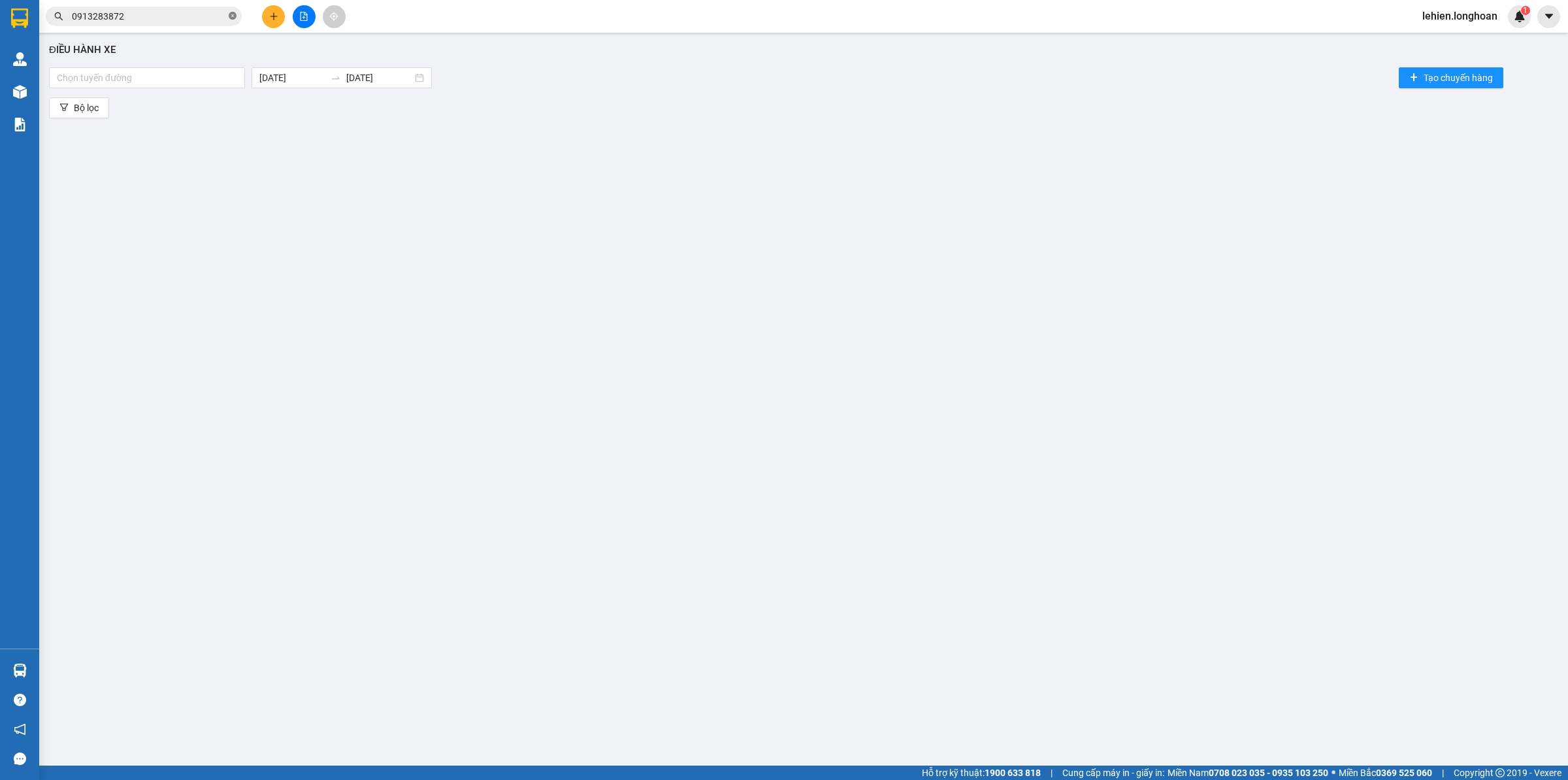
click at [230, 18] on icon "close-circle" at bounding box center [233, 16] width 8 height 8
paste input "0974065895"
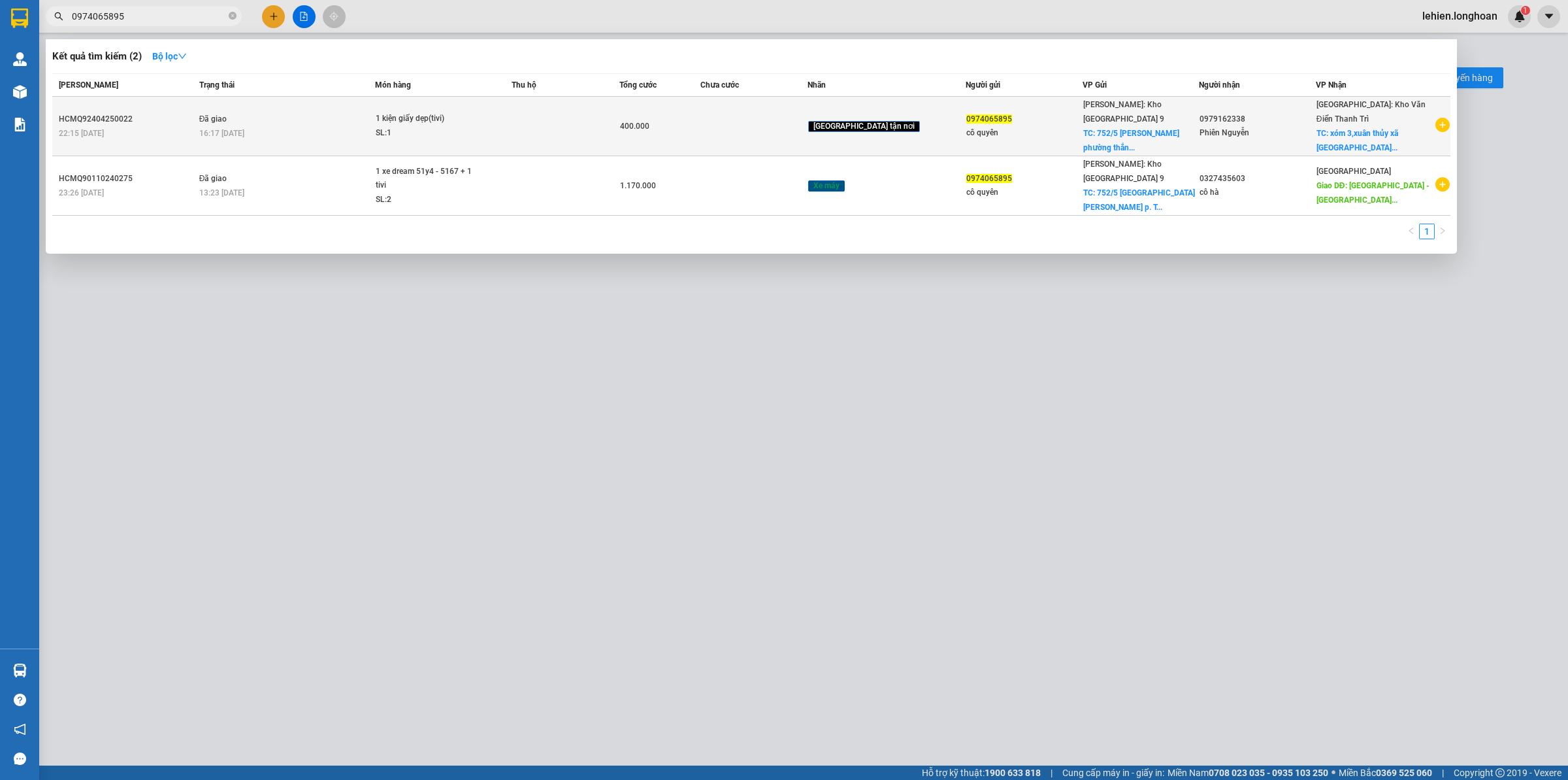
type input "0974065895"
click at [376, 123] on td "Đã giao 16:17 [DATE]" at bounding box center [285, 127] width 180 height 60
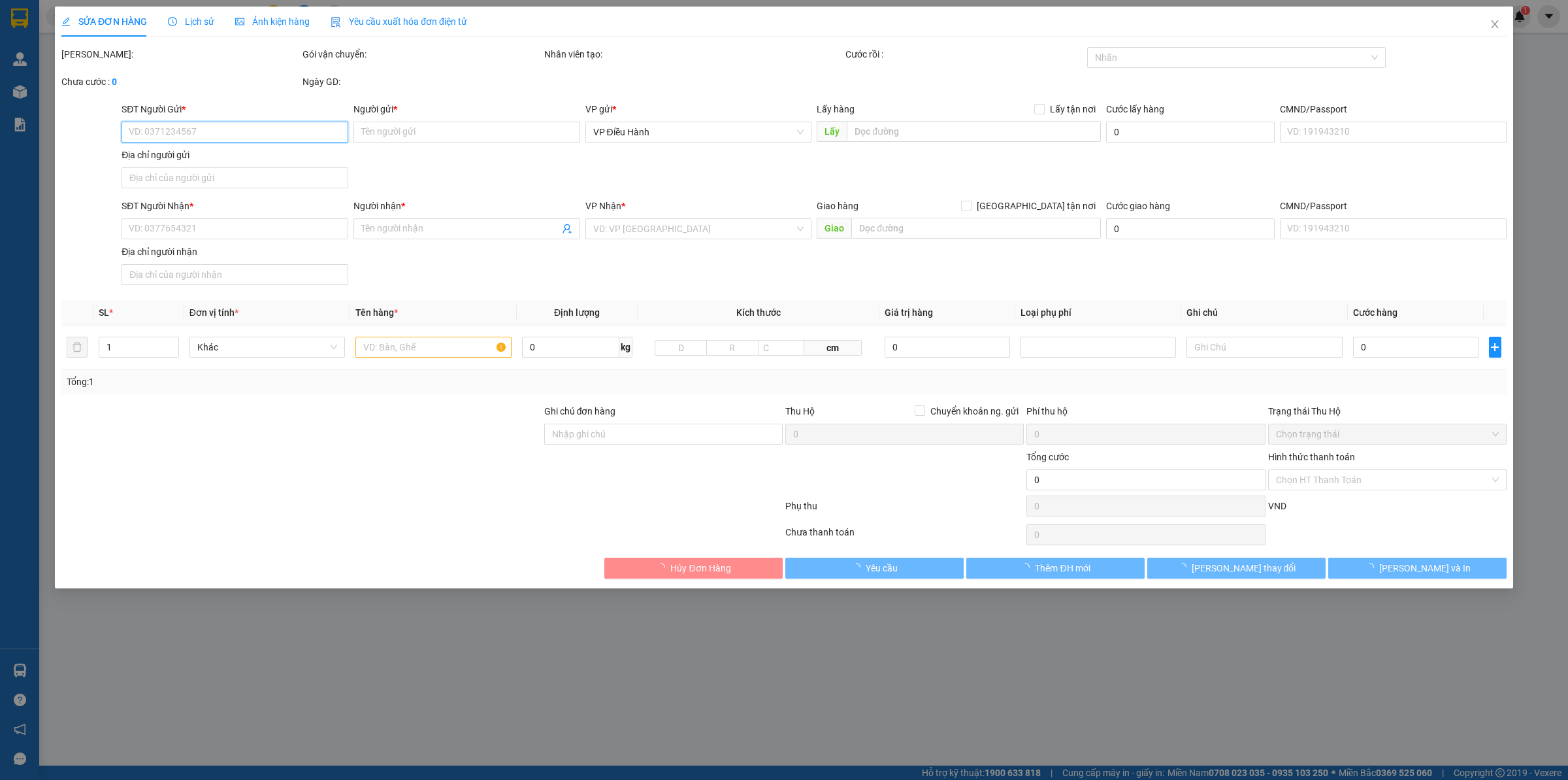
type input "0974065895"
type input "cô quyên"
checkbox input "true"
type input "752/5 [PERSON_NAME] [GEOGRAPHIC_DATA] [GEOGRAPHIC_DATA]"
type input "0979162338"
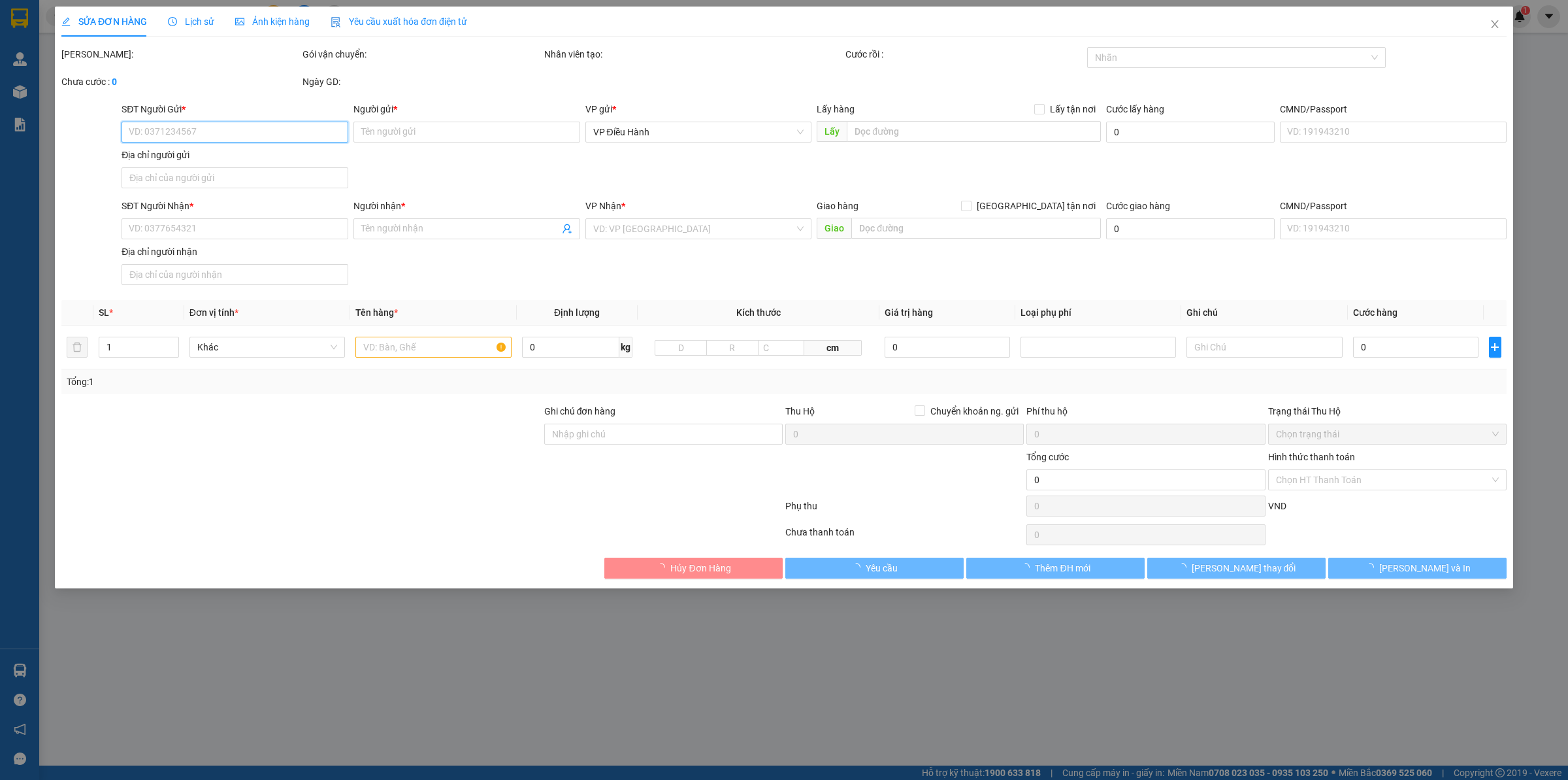
type input "Phiên Nguyễn"
checkbox input "true"
type input "xóm 3,[GEOGRAPHIC_DATA] xã [GEOGRAPHIC_DATA] huyện [GEOGRAPHIC_DATA]"
type input "400.000"
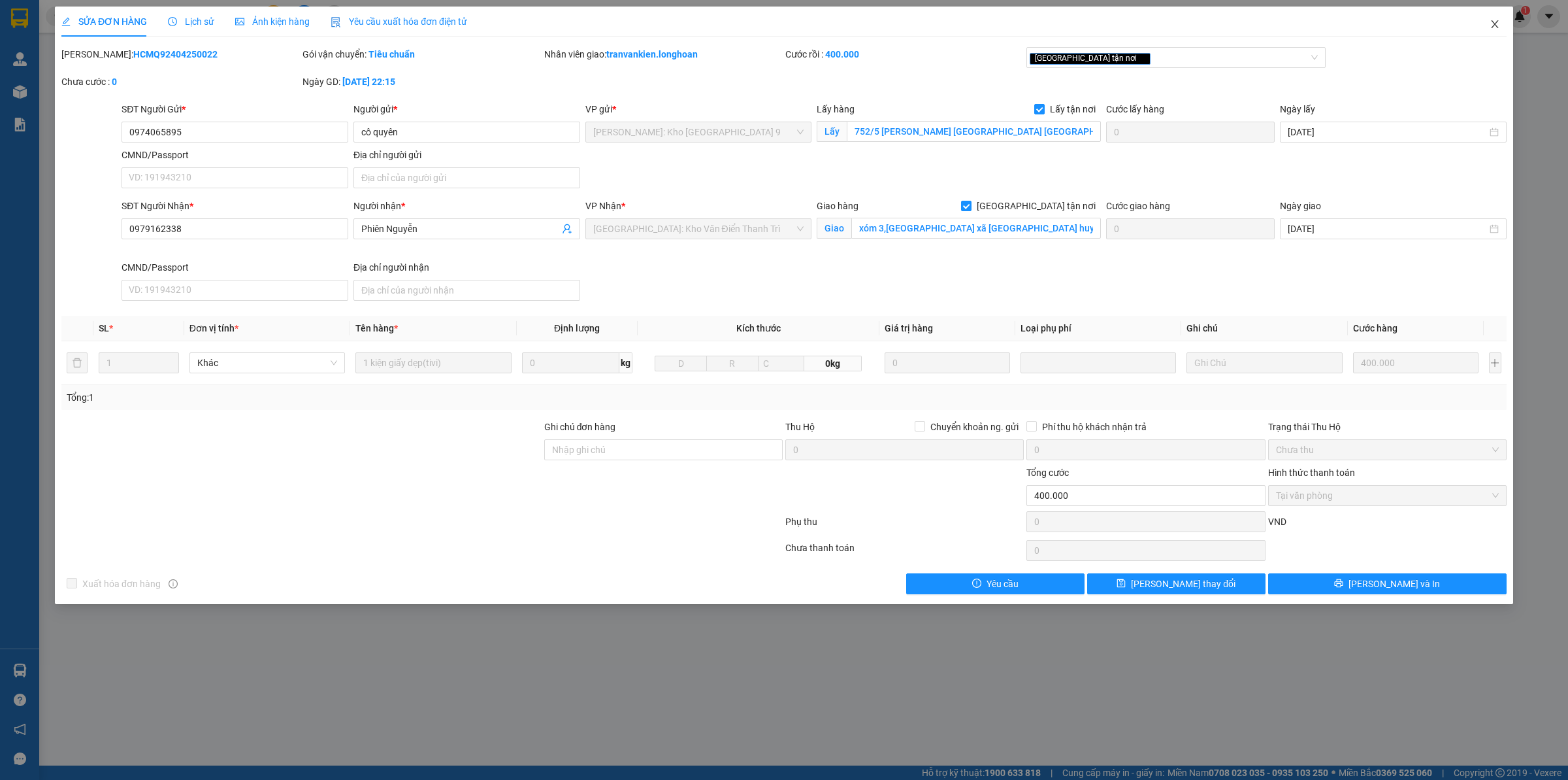
click at [1494, 23] on icon "close" at bounding box center [1495, 24] width 10 height 10
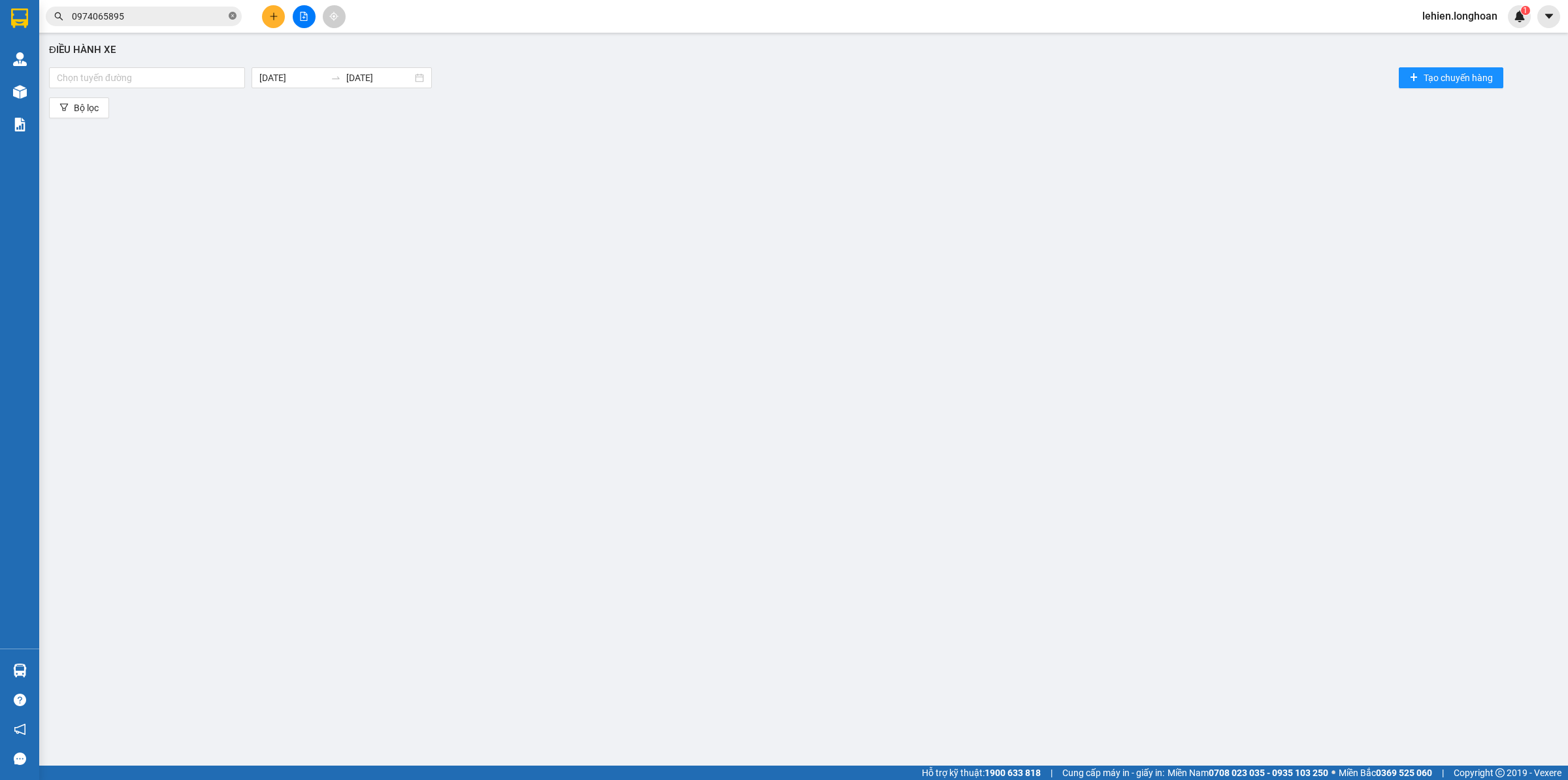
click at [233, 15] on icon "close-circle" at bounding box center [233, 16] width 8 height 8
click at [227, 13] on span at bounding box center [143, 16] width 196 height 19
click at [180, 9] on input "text" at bounding box center [148, 16] width 154 height 14
paste input "0972095597"
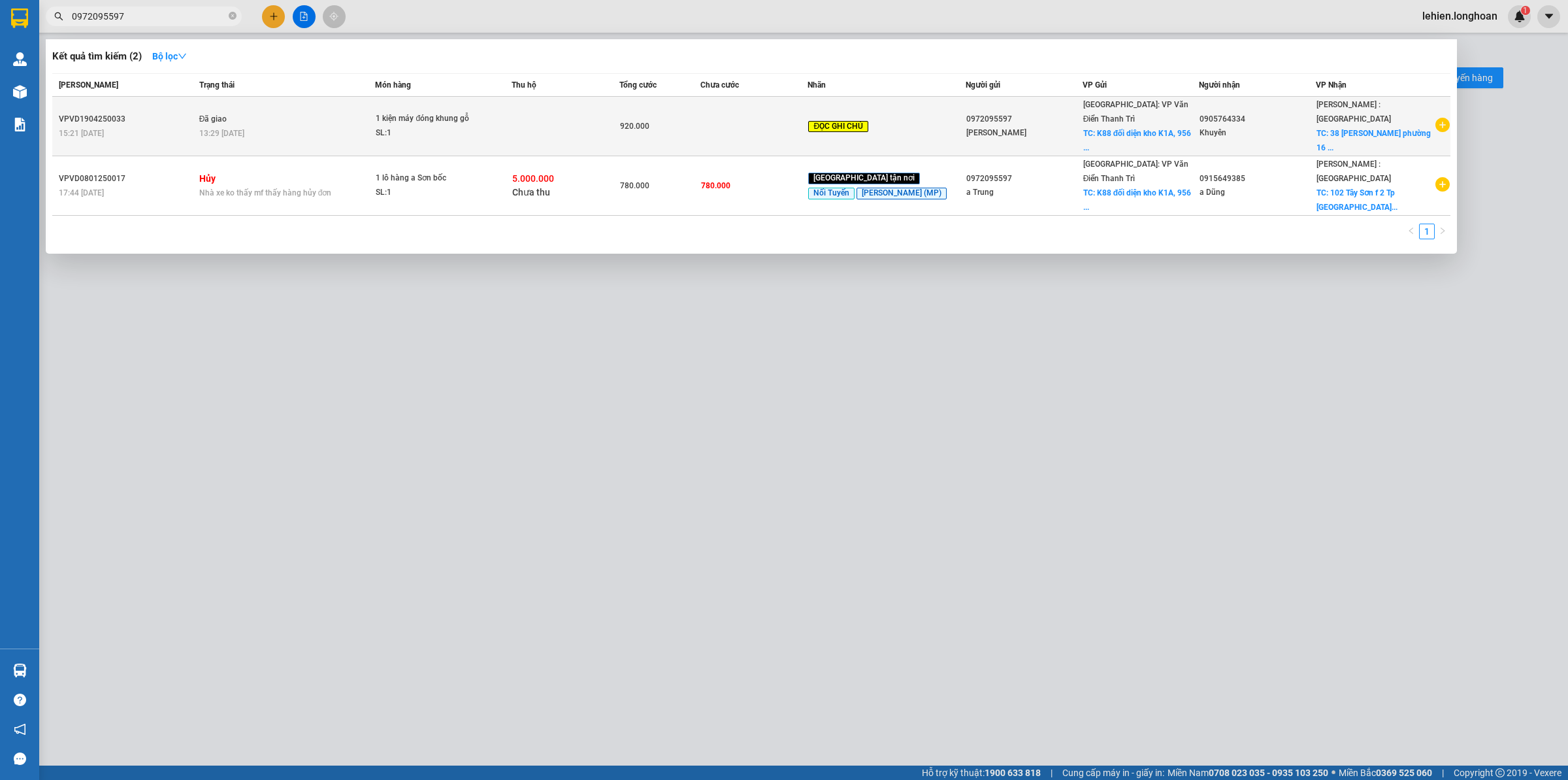
type input "0972095597"
click at [265, 126] on div "13:29 [DATE]" at bounding box center [287, 133] width 176 height 14
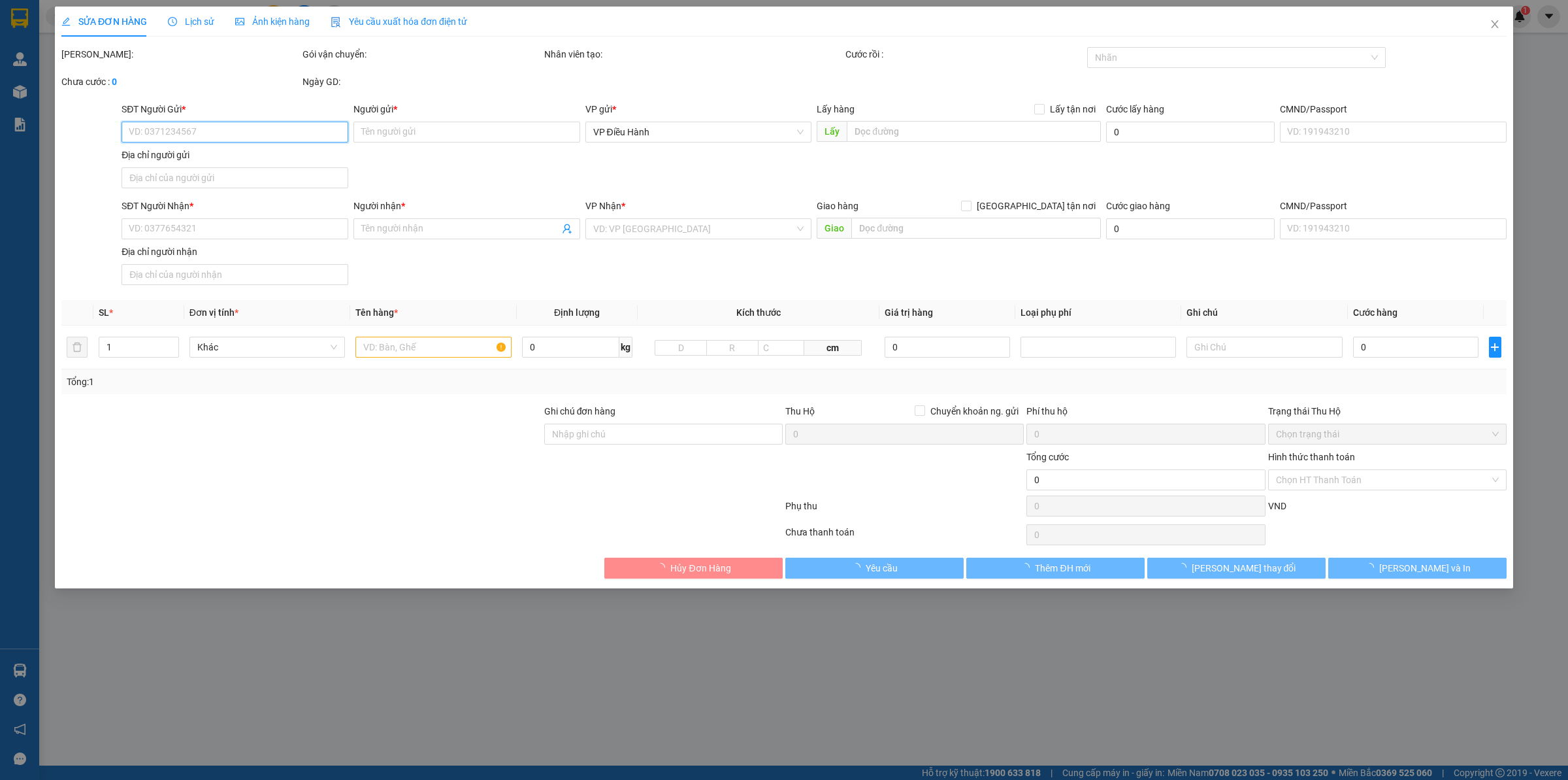
type input "0972095597"
type input "[PERSON_NAME]"
checkbox input "true"
type input "K88 đối diện kho K1A, [GEOGRAPHIC_DATA], [GEOGRAPHIC_DATA], [GEOGRAPHIC_DATA]."
type input "150.000"
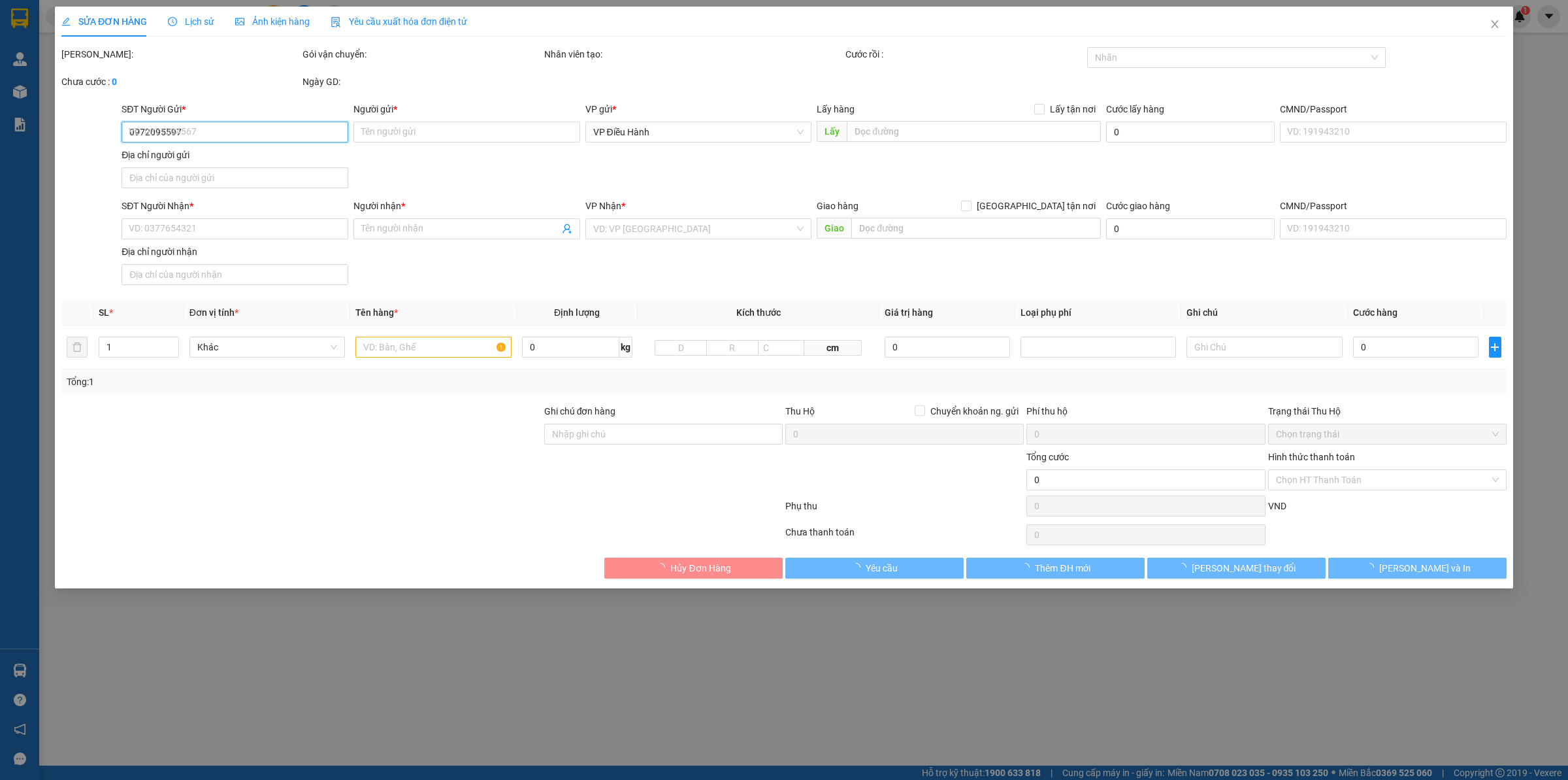
type input "0905764334"
type input "Khuyên"
checkbox input "true"
type input "38 Phạm [GEOGRAPHIC_DATA] 16 Q8 HCM"
type input "kho lấy hàng cho tài khoản: TueLam201116"
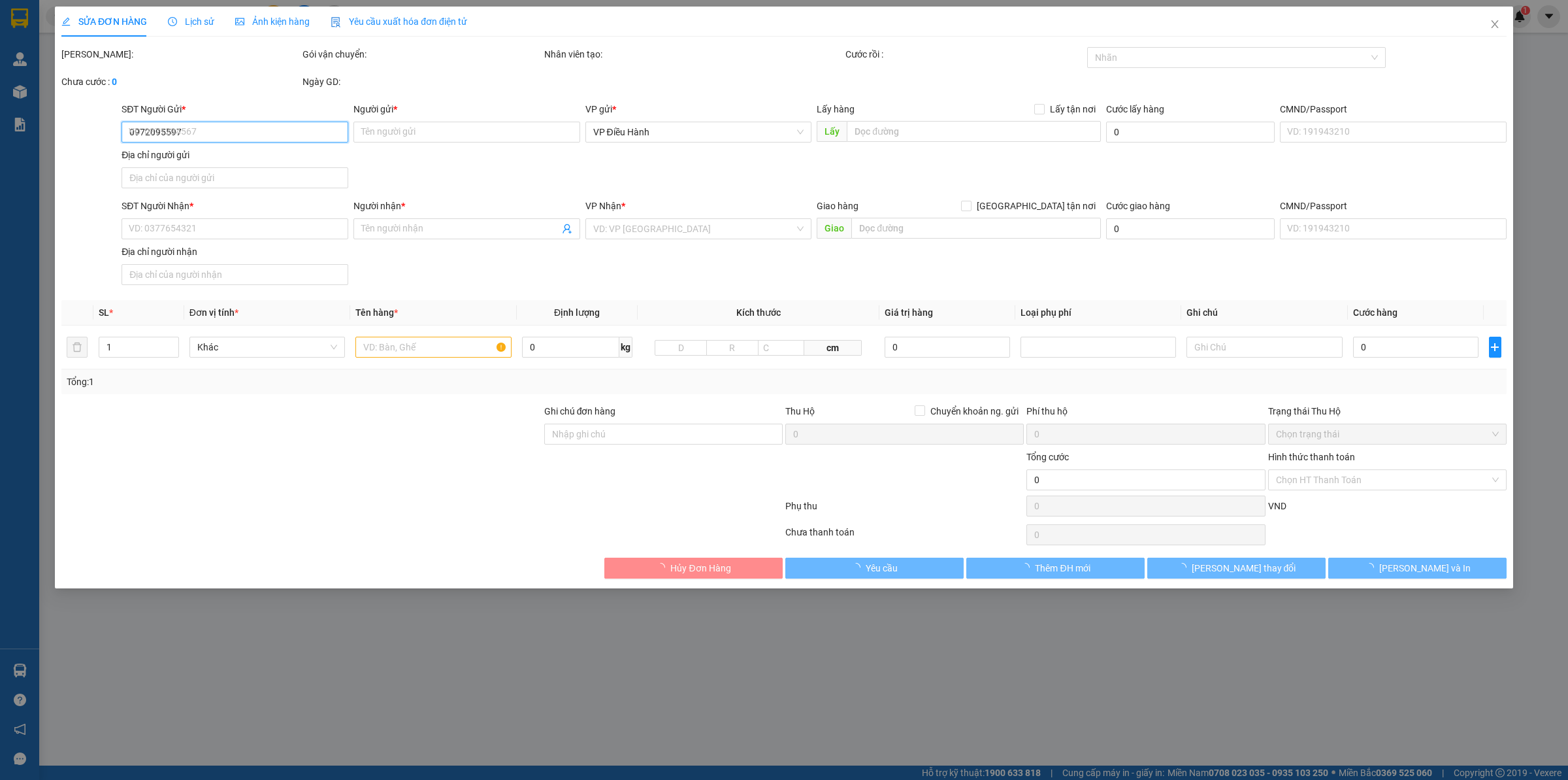
type input "920.000"
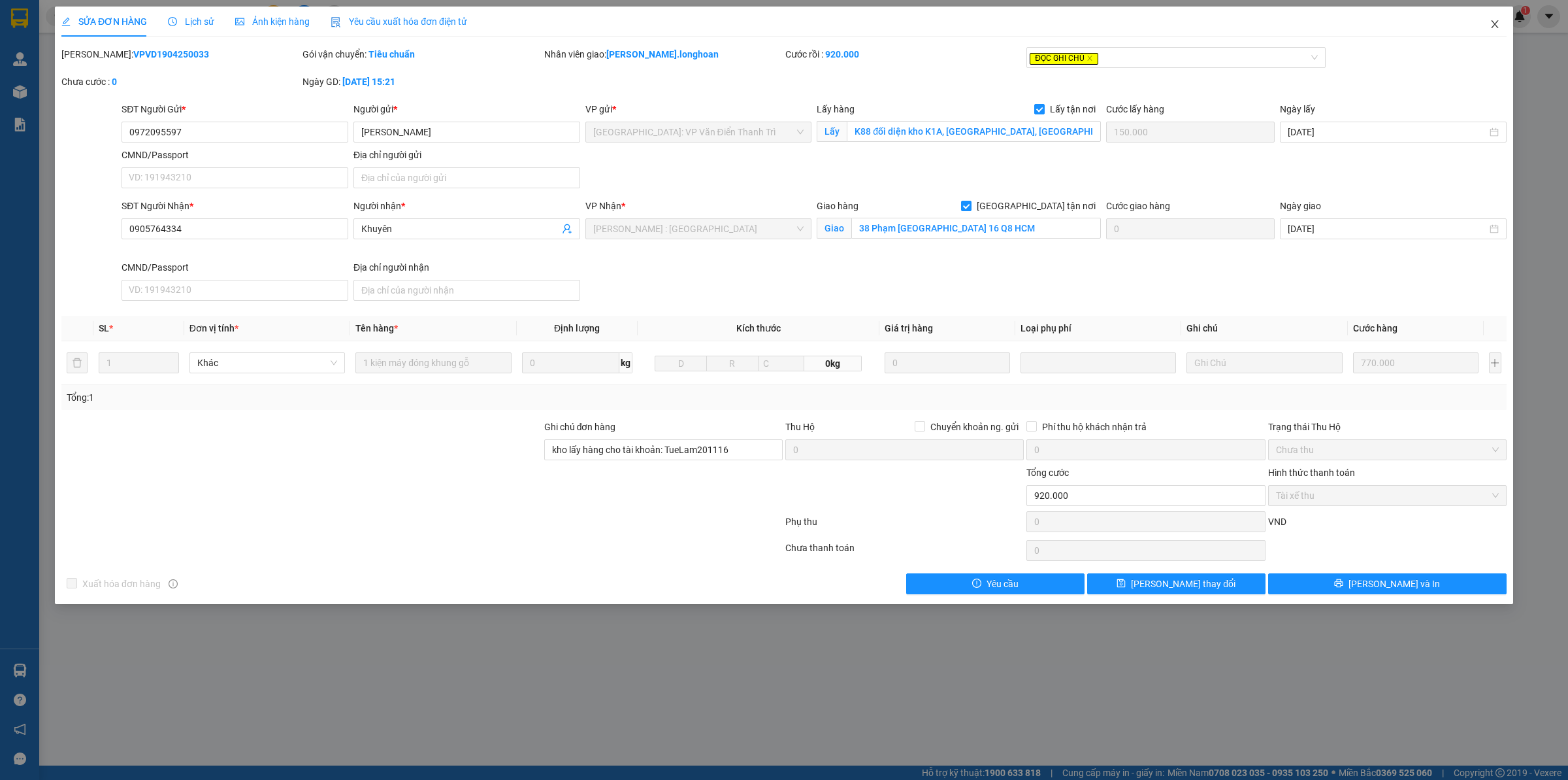
click at [1488, 22] on span "Close" at bounding box center [1494, 25] width 37 height 37
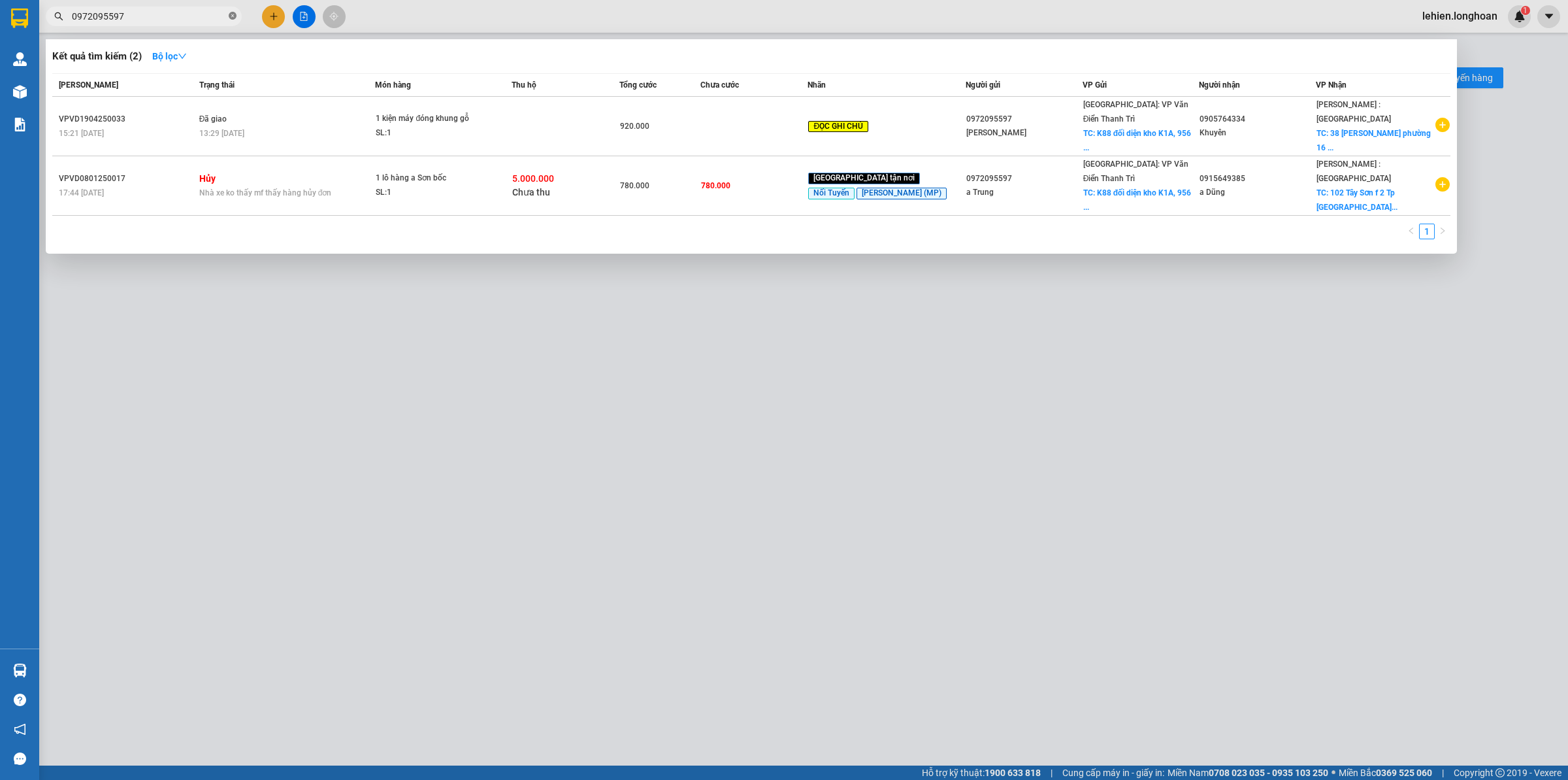
click at [230, 20] on span at bounding box center [233, 16] width 8 height 13
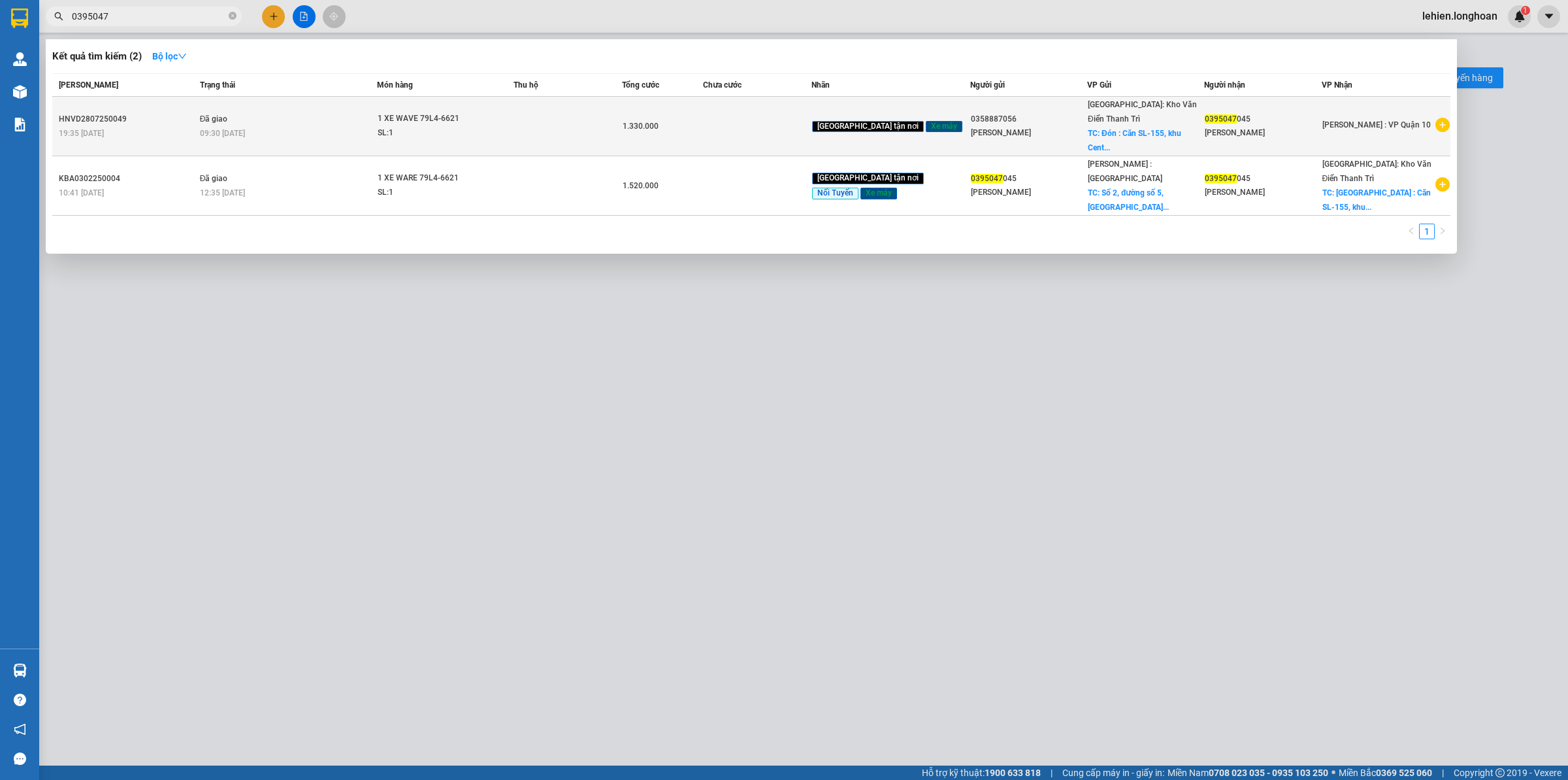
type input "0395047"
click at [425, 112] on div "1 XE WAVE 79L4-6621" at bounding box center [427, 119] width 98 height 14
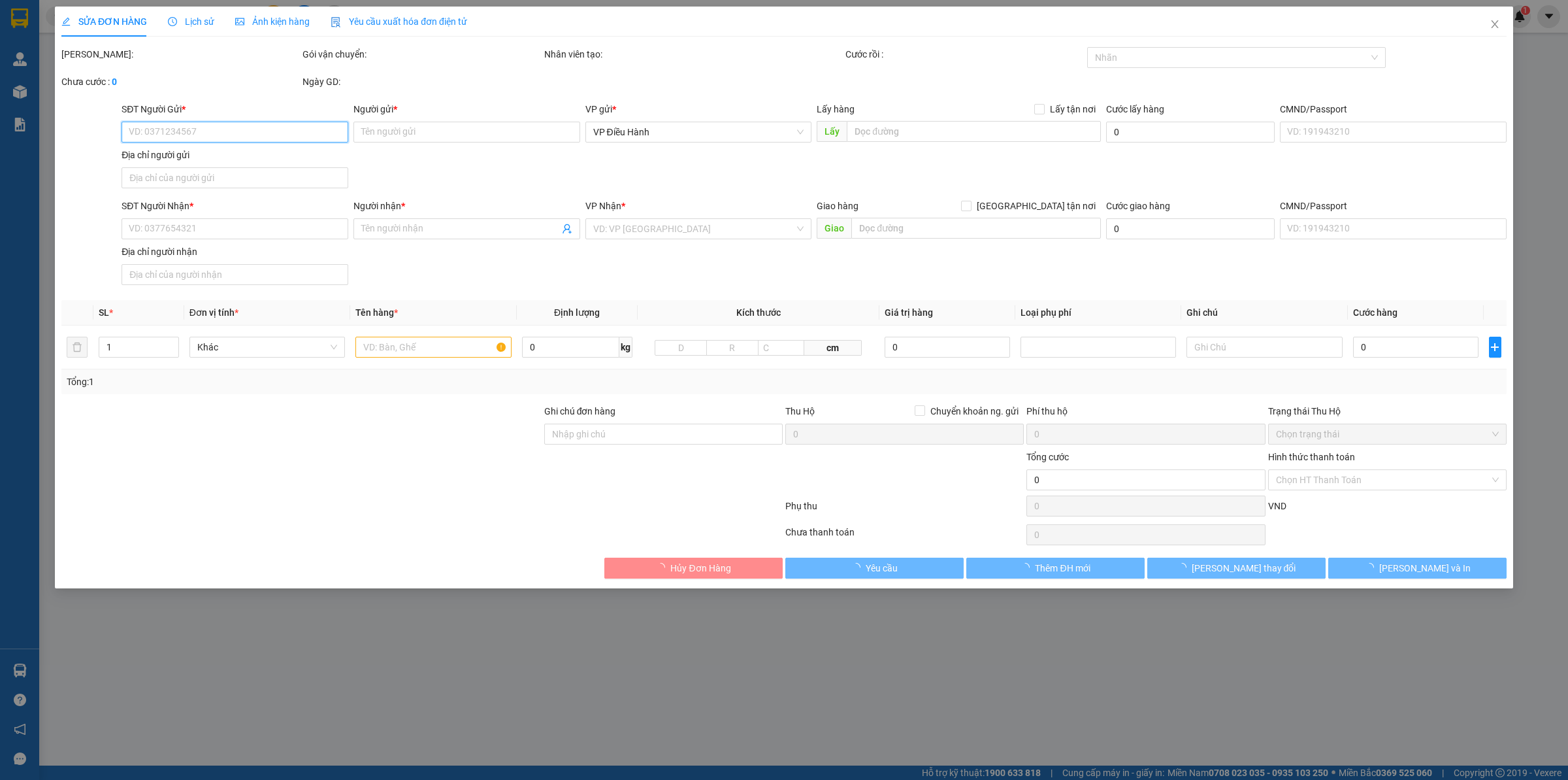
type input "0358887056"
type input "[PERSON_NAME]"
checkbox input "true"
type input "Đón : Căn SL-155, khu [GEOGRAPHIC_DATA], [GEOGRAPHIC_DATA], [GEOGRAPHIC_DATA], …"
type input "0395047045"
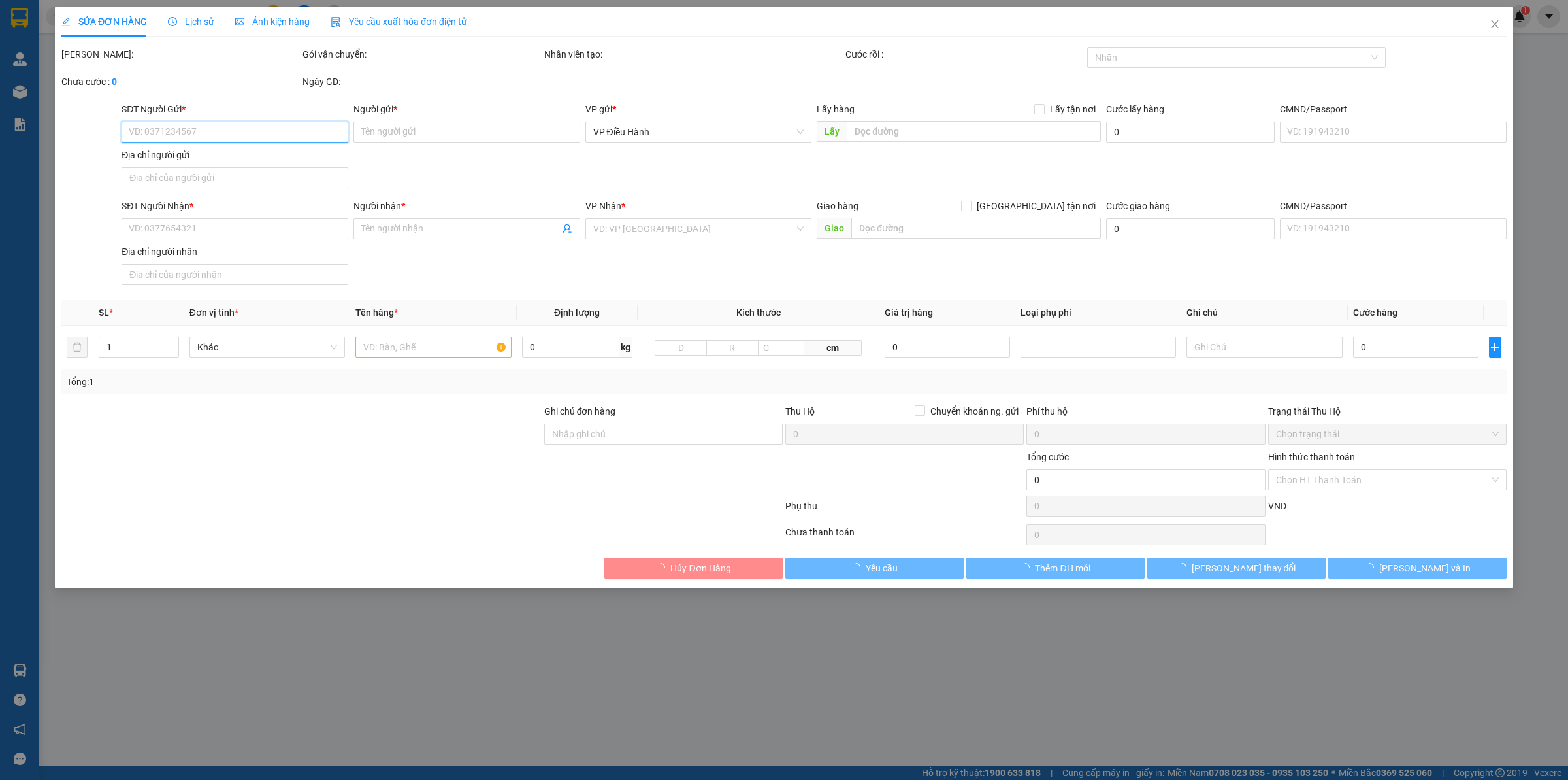
type input "[PERSON_NAME]"
type input "chìa khóa quấn tay lái ( không giấy tờ )"
type input "1.330.000"
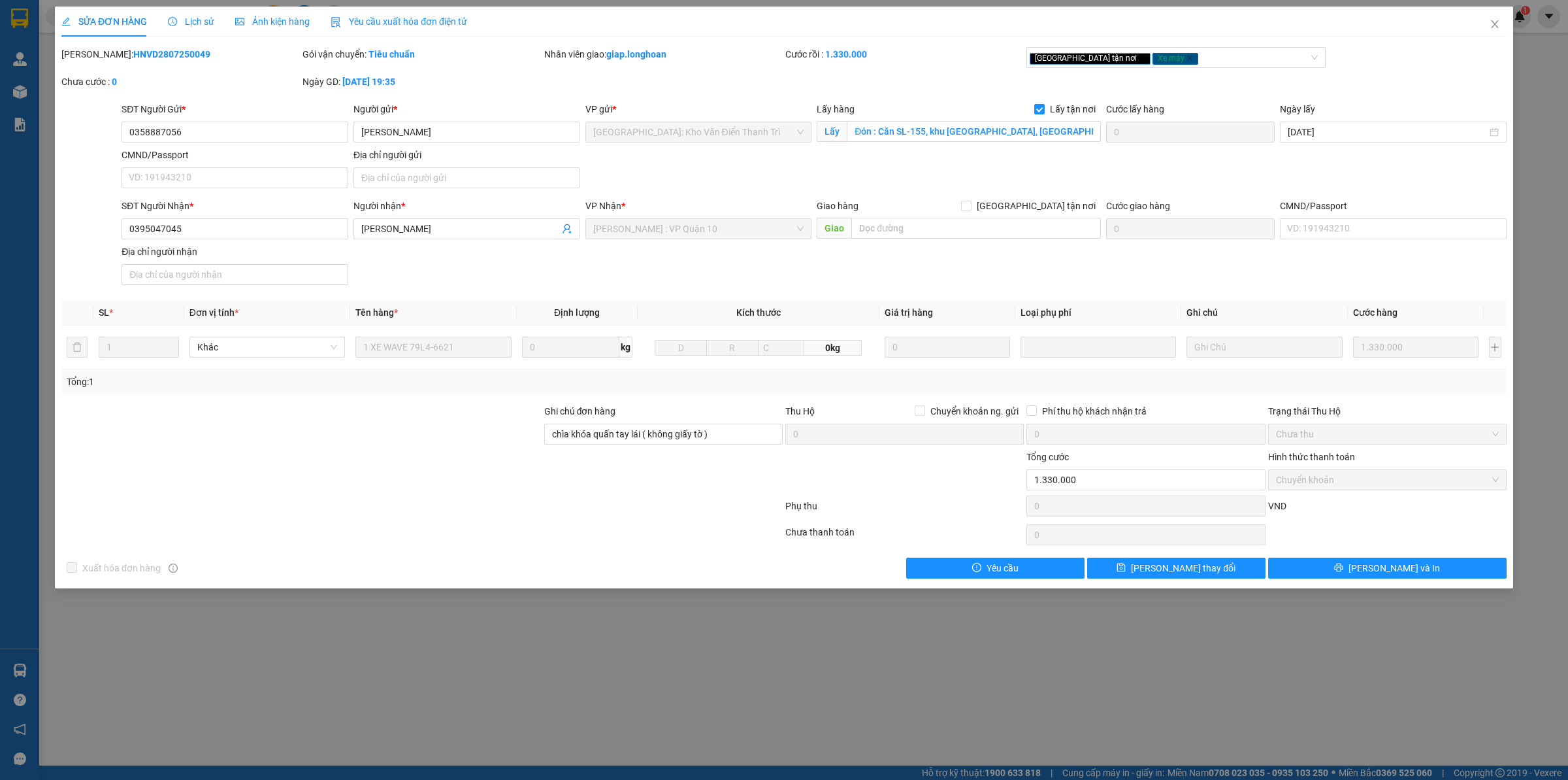
drag, startPoint x: 95, startPoint y: 60, endPoint x: 183, endPoint y: 51, distance: 88.5
click at [183, 51] on div "[PERSON_NAME]: HNVD2807250049" at bounding box center [180, 54] width 238 height 14
copy b "HNVD2807250049"
click at [1500, 25] on span "Close" at bounding box center [1494, 25] width 37 height 37
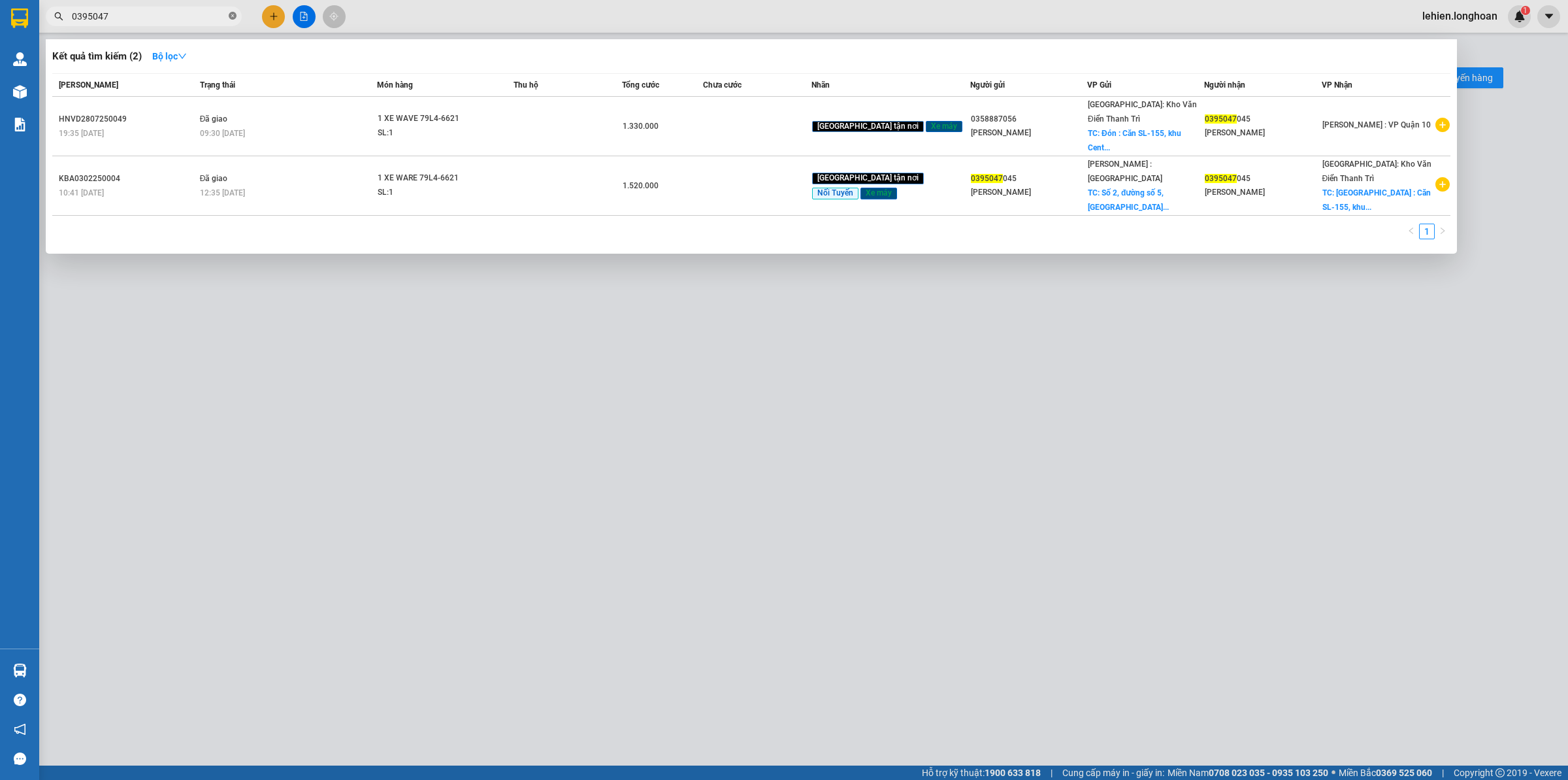
click at [233, 19] on icon "close-circle" at bounding box center [233, 16] width 8 height 8
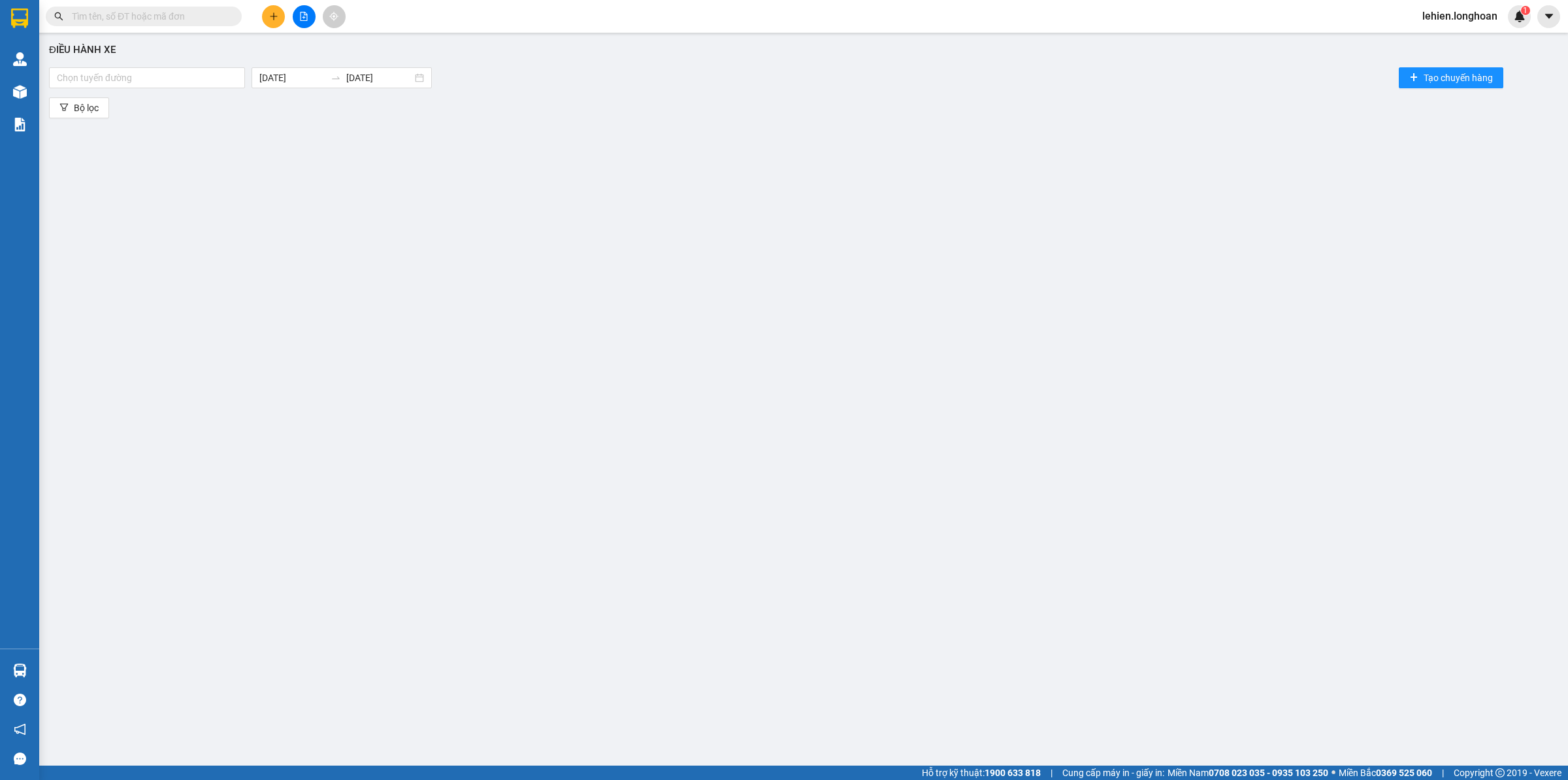
paste input "HNVD2807250049"
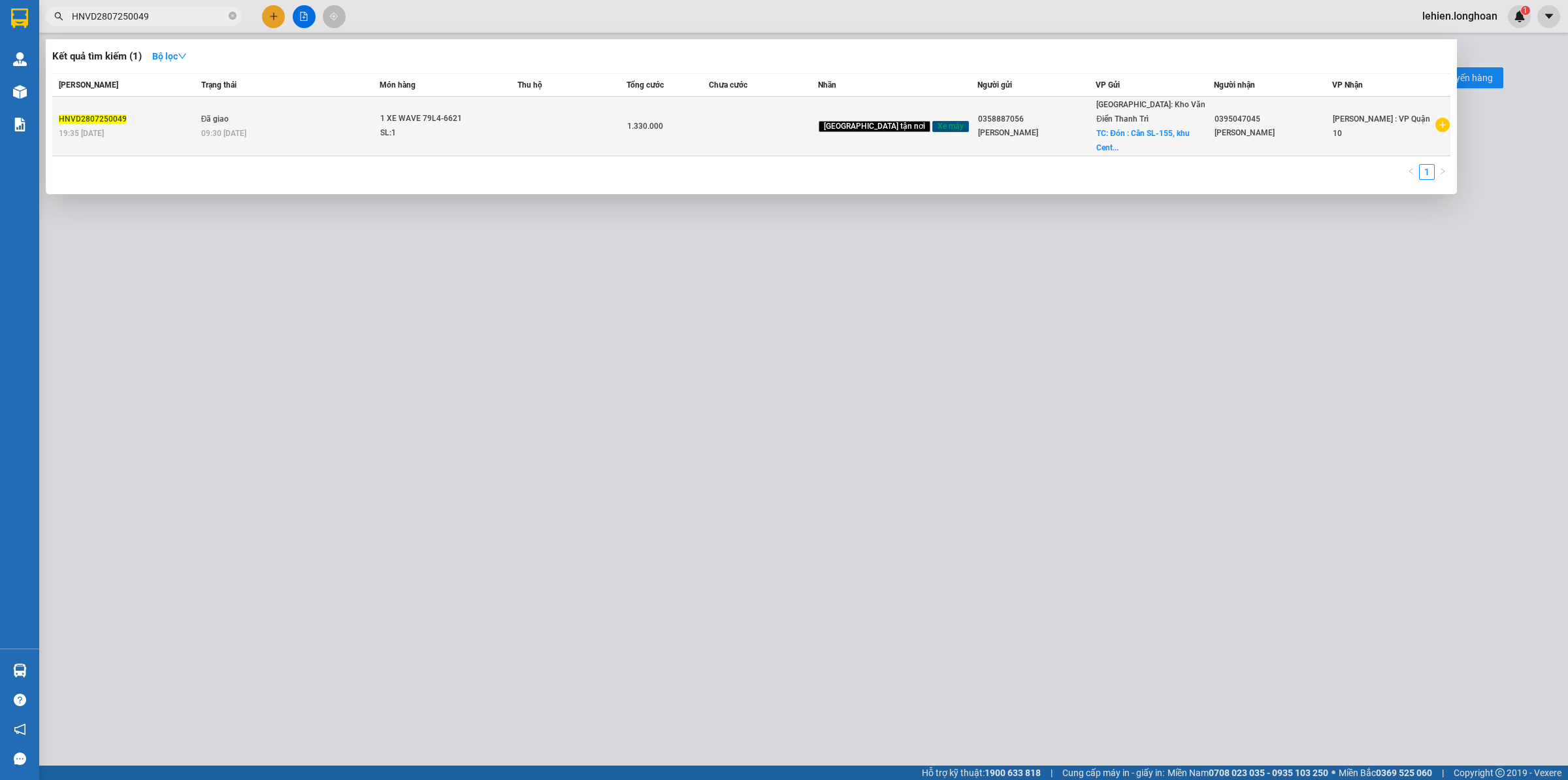
type input "HNVD2807250049"
click at [278, 106] on td "Đã giao 09:30 [DATE]" at bounding box center [289, 127] width 182 height 60
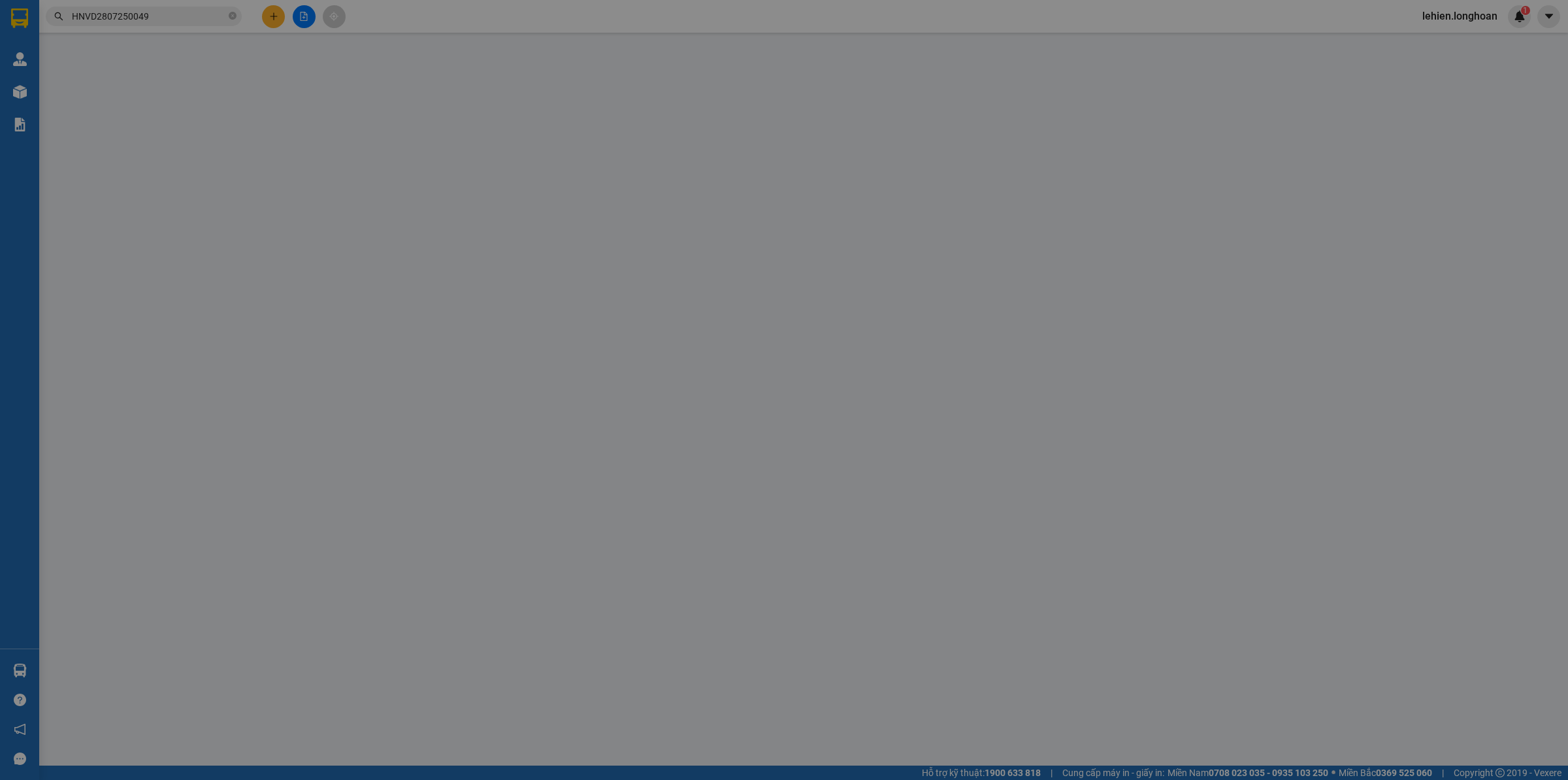
type input "0358887056"
type input "[PERSON_NAME]"
checkbox input "true"
type input "Đón : Căn SL-155, khu [GEOGRAPHIC_DATA], [GEOGRAPHIC_DATA], [GEOGRAPHIC_DATA], …"
type input "0395047045"
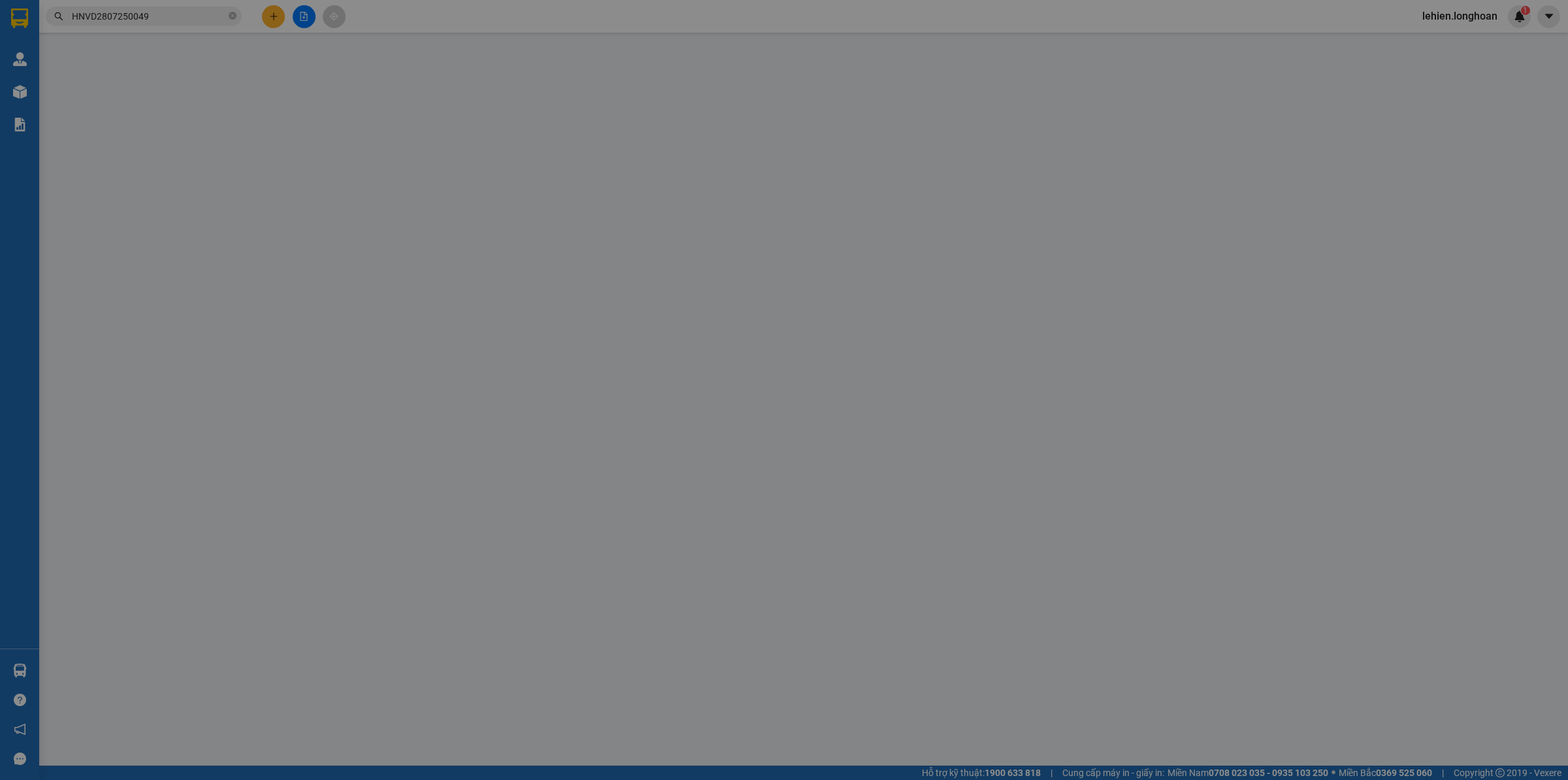
type input "[PERSON_NAME]"
type input "chìa khóa quấn tay lái ( không giấy tờ )"
type input "1.330.000"
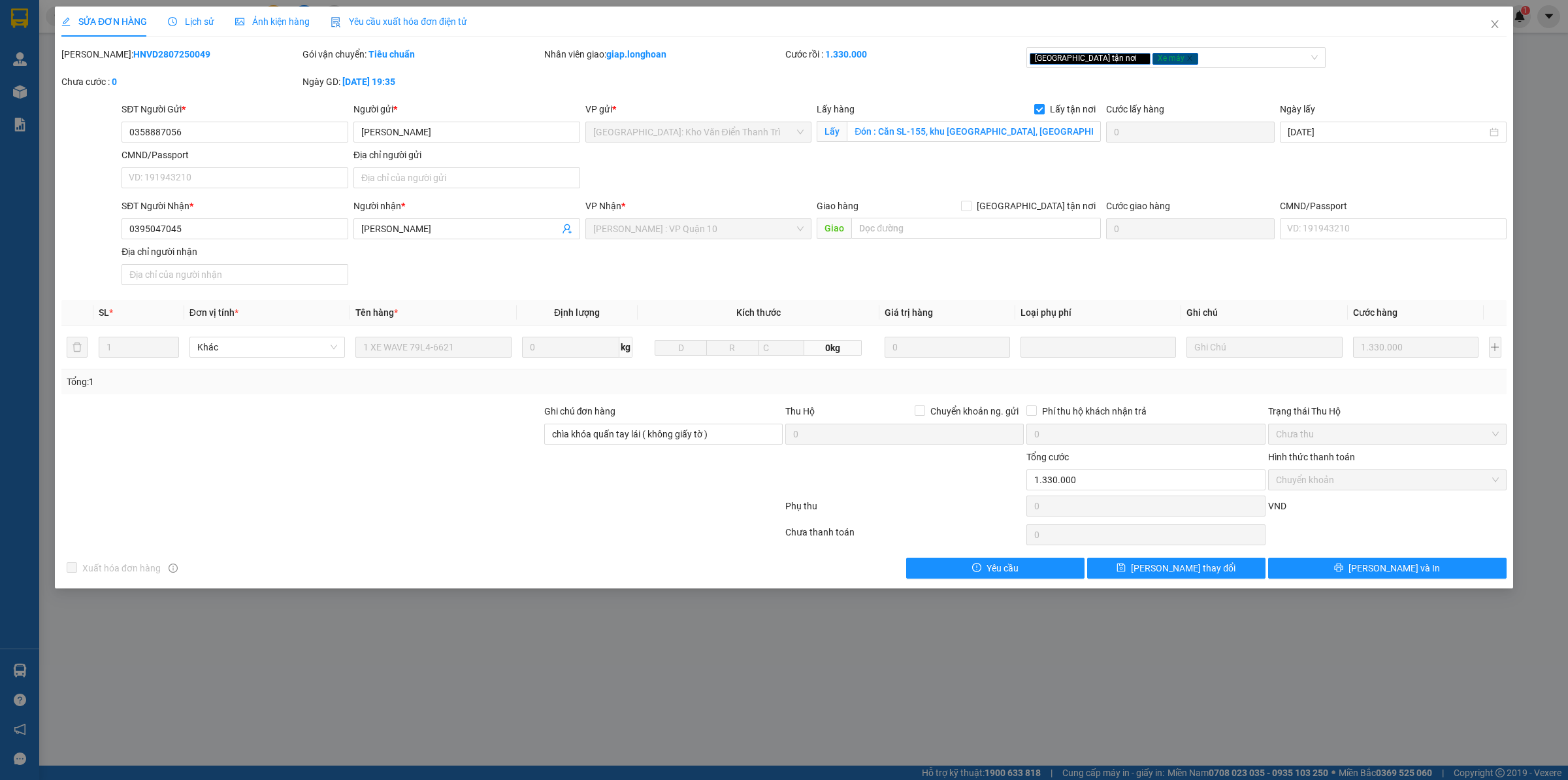
click at [174, 23] on icon "clock-circle" at bounding box center [172, 22] width 9 height 9
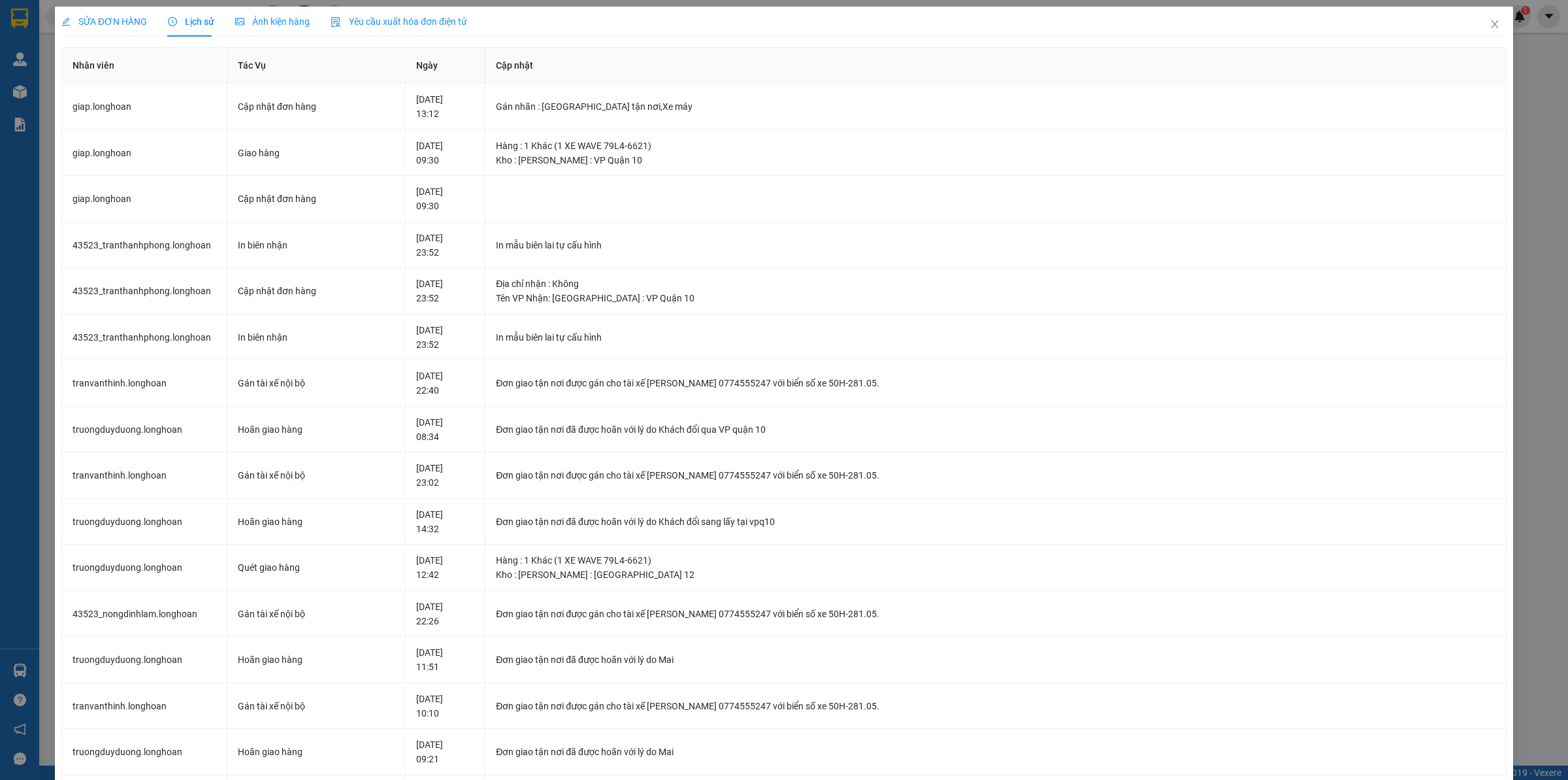
click at [128, 22] on span "SỬA ĐƠN HÀNG" at bounding box center [104, 22] width 86 height 10
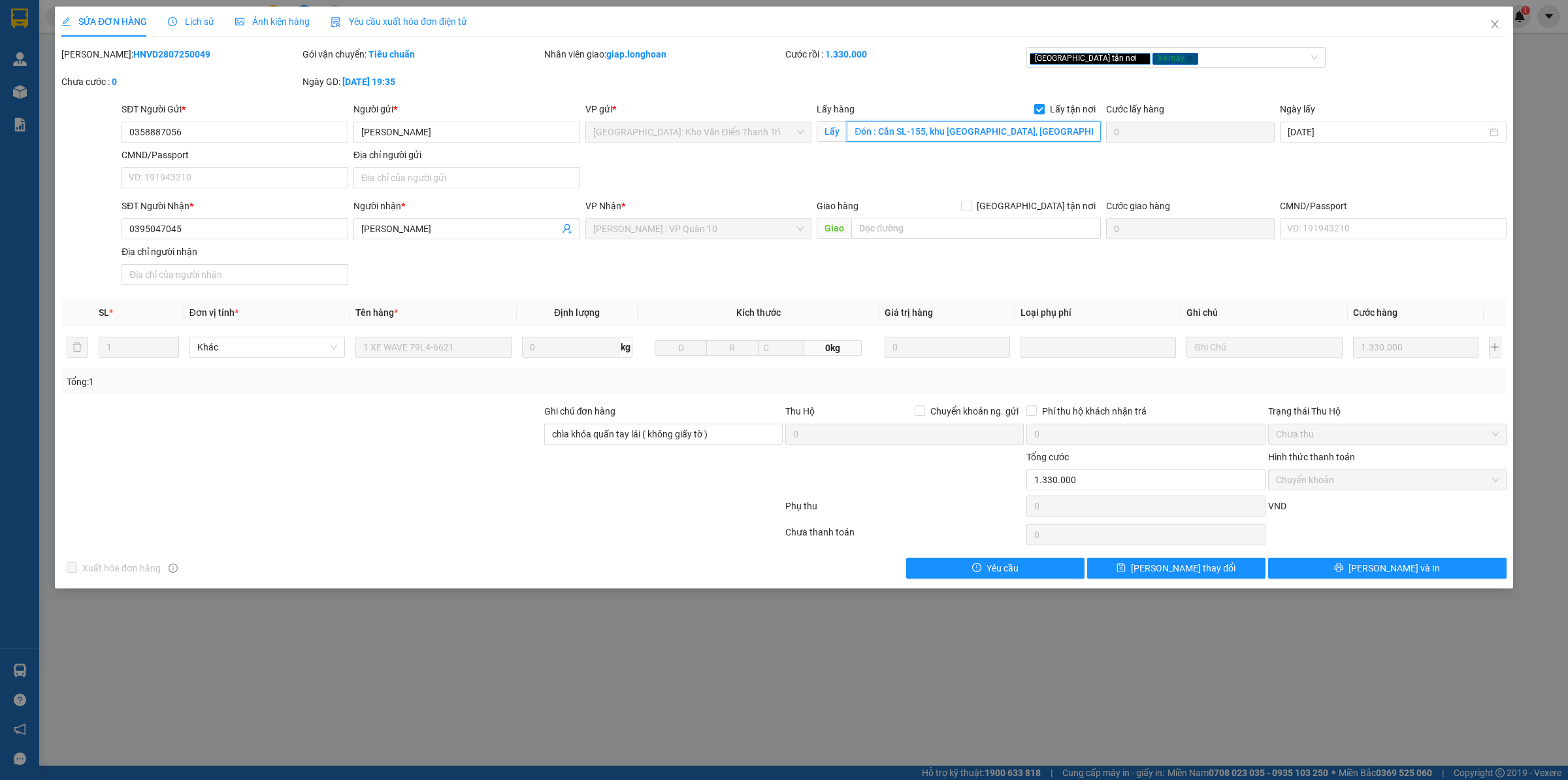
click at [971, 129] on input "Đón : Căn SL-155, khu [GEOGRAPHIC_DATA], [GEOGRAPHIC_DATA], [GEOGRAPHIC_DATA], …" at bounding box center [973, 131] width 254 height 21
click at [1001, 128] on input "Đón : Căn SL-155, khu [GEOGRAPHIC_DATA], [GEOGRAPHIC_DATA], [GEOGRAPHIC_DATA], …" at bounding box center [973, 131] width 254 height 21
click at [199, 13] on div "Lịch sử" at bounding box center [191, 22] width 46 height 30
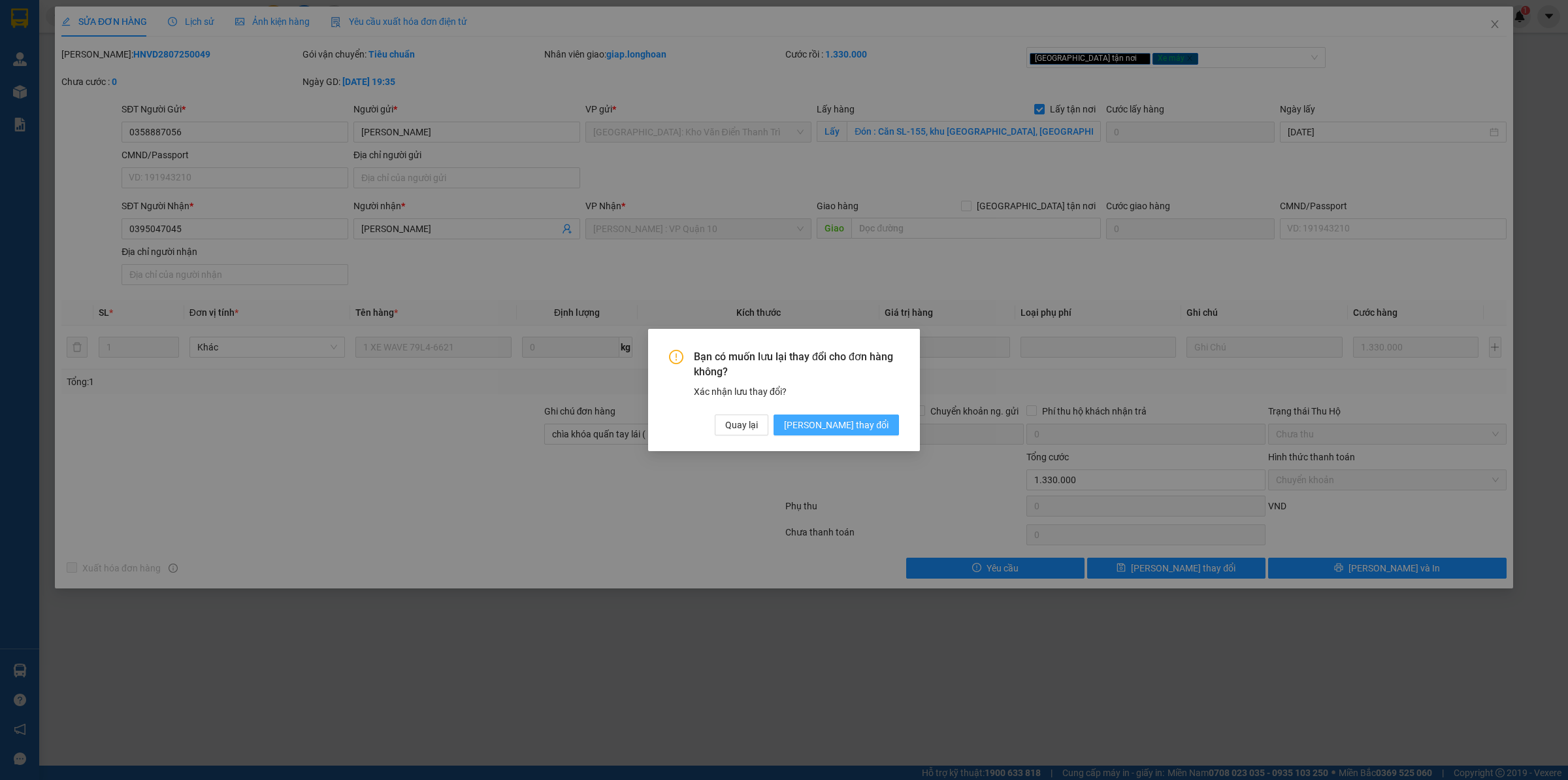
click at [867, 428] on span "[PERSON_NAME] thay đổi" at bounding box center [836, 424] width 104 height 14
